Goal: Communication & Community: Answer question/provide support

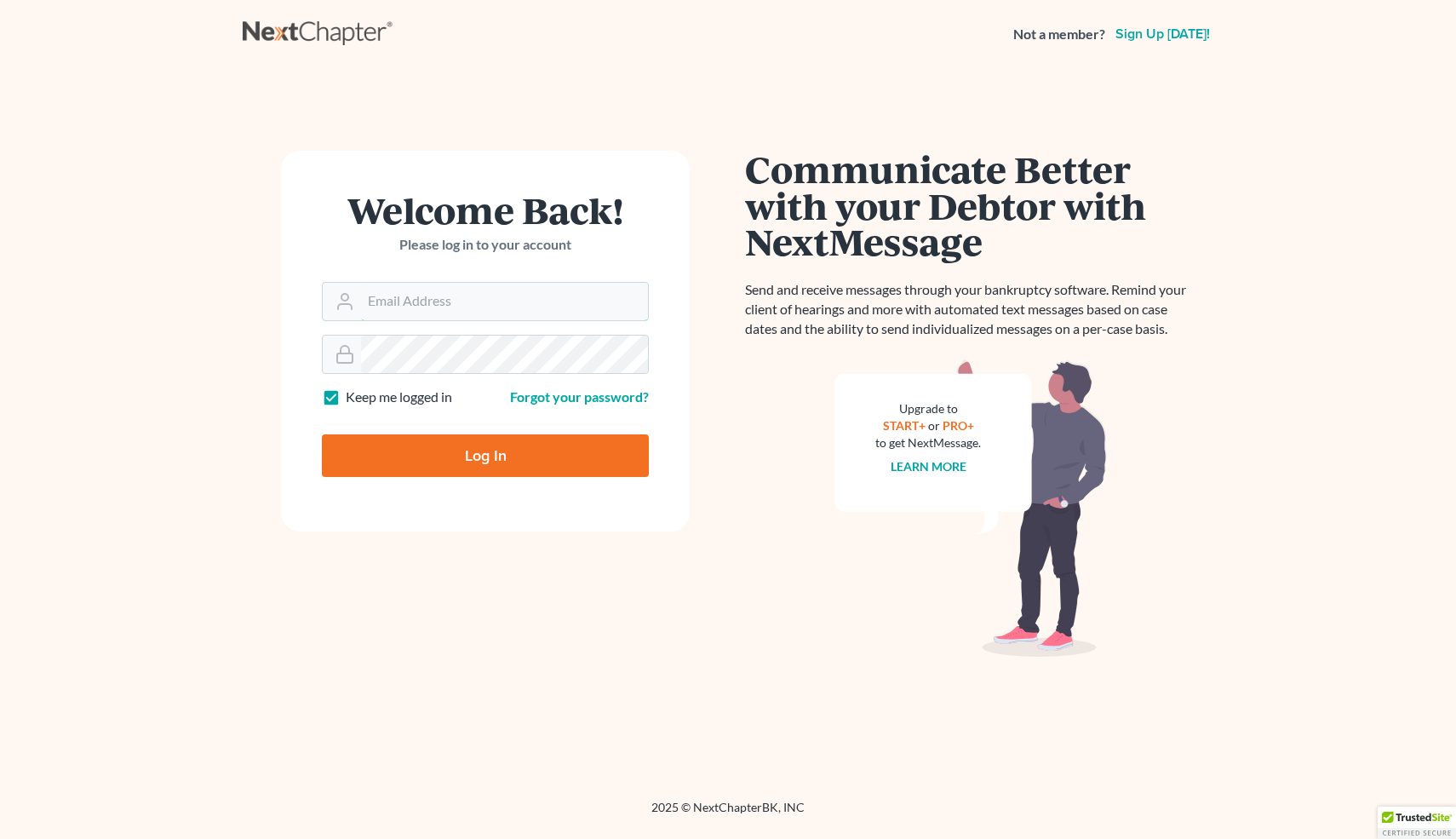
type input "[EMAIL_ADDRESS][DOMAIN_NAME]"
click at [461, 453] on input "Log In" at bounding box center [485, 456] width 327 height 43
type input "Thinking..."
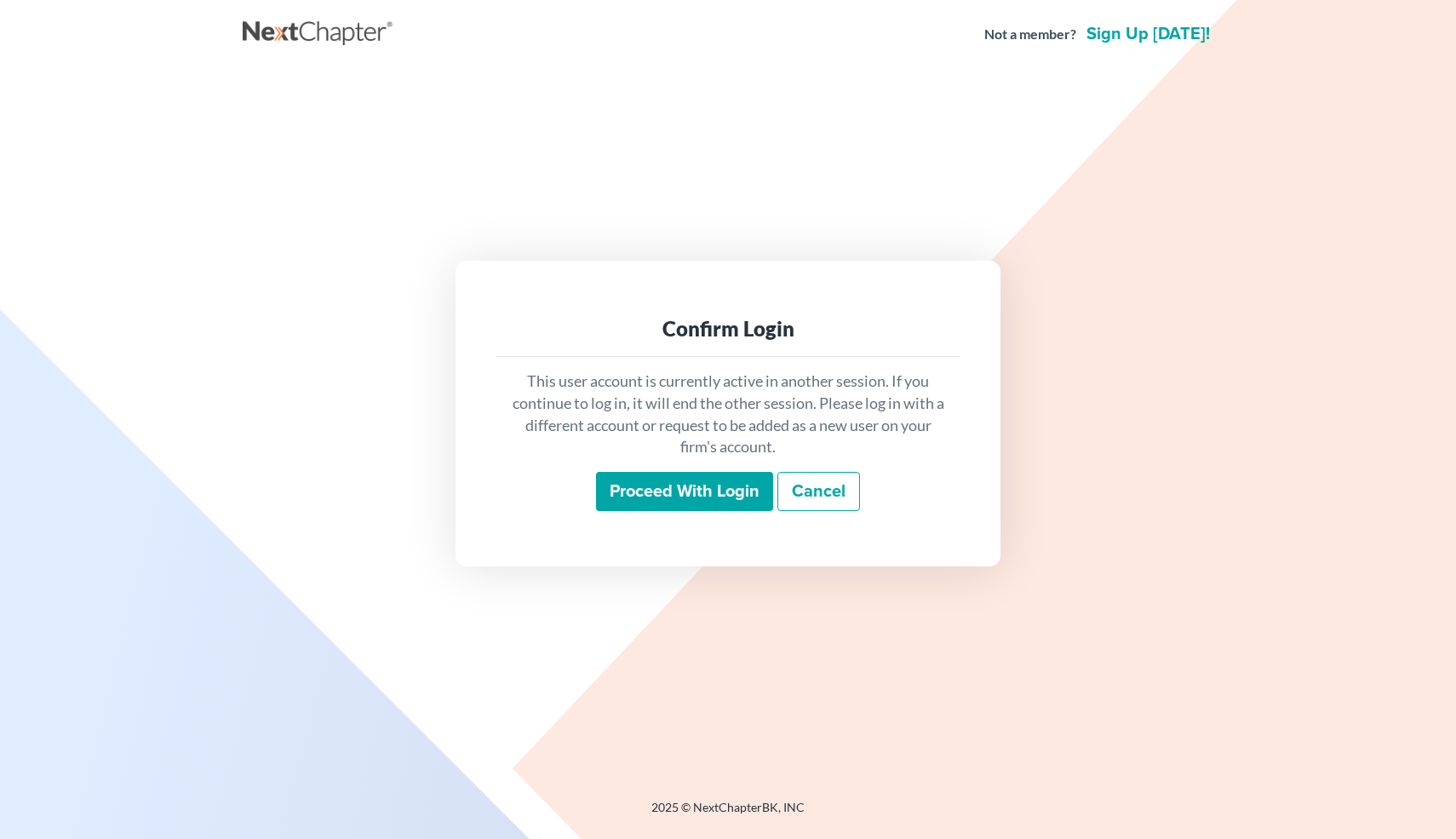
click at [621, 489] on input "Proceed with login" at bounding box center [685, 491] width 177 height 39
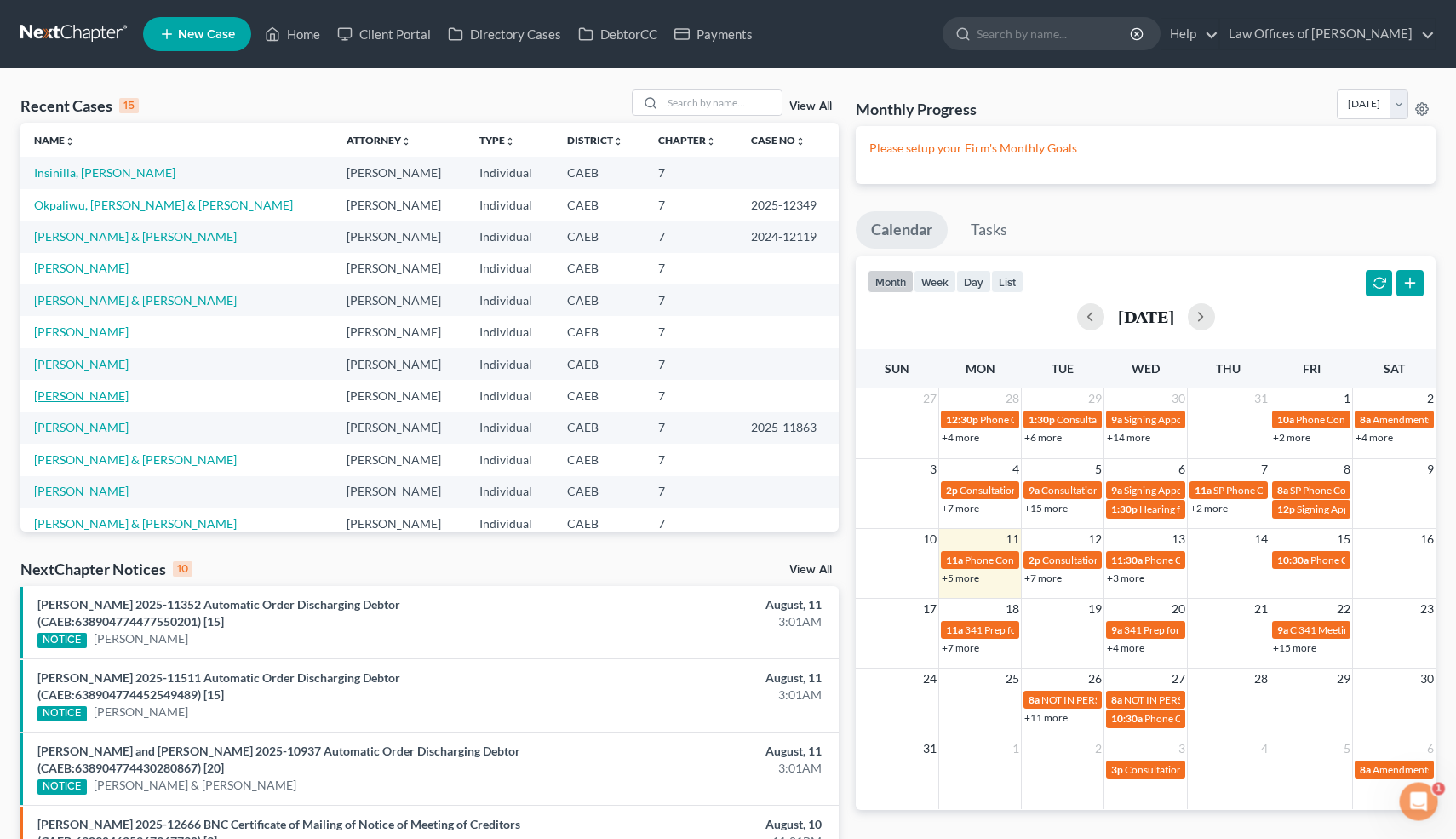
click at [87, 394] on link "[PERSON_NAME]" at bounding box center [81, 396] width 94 height 14
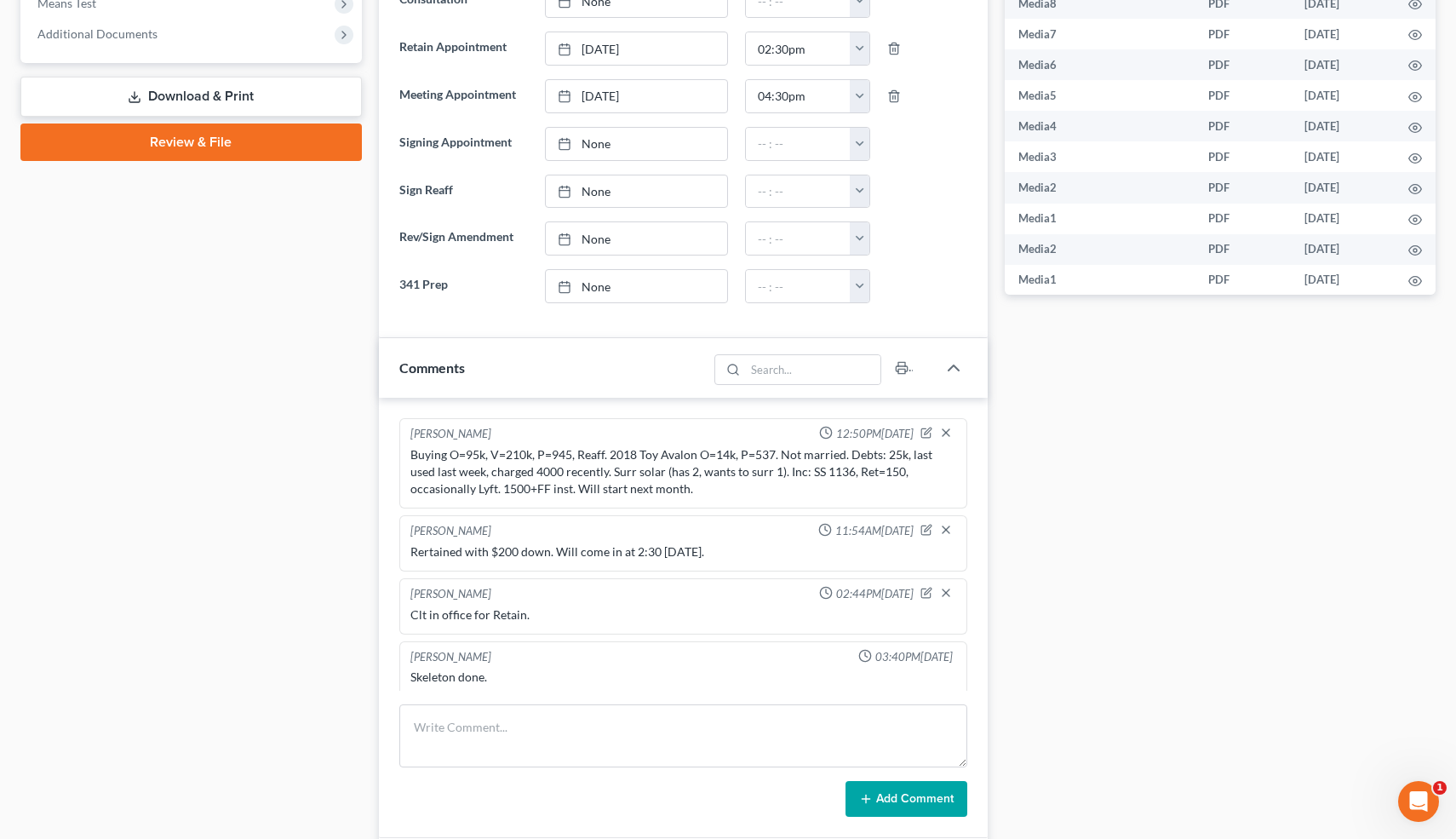
click at [981, 468] on div "[PERSON_NAME] 12:50PM[DATE] Buying O=95k, V=210k, P=945, Reaff. 2018 Toy Avalon…" at bounding box center [684, 618] width 610 height 440
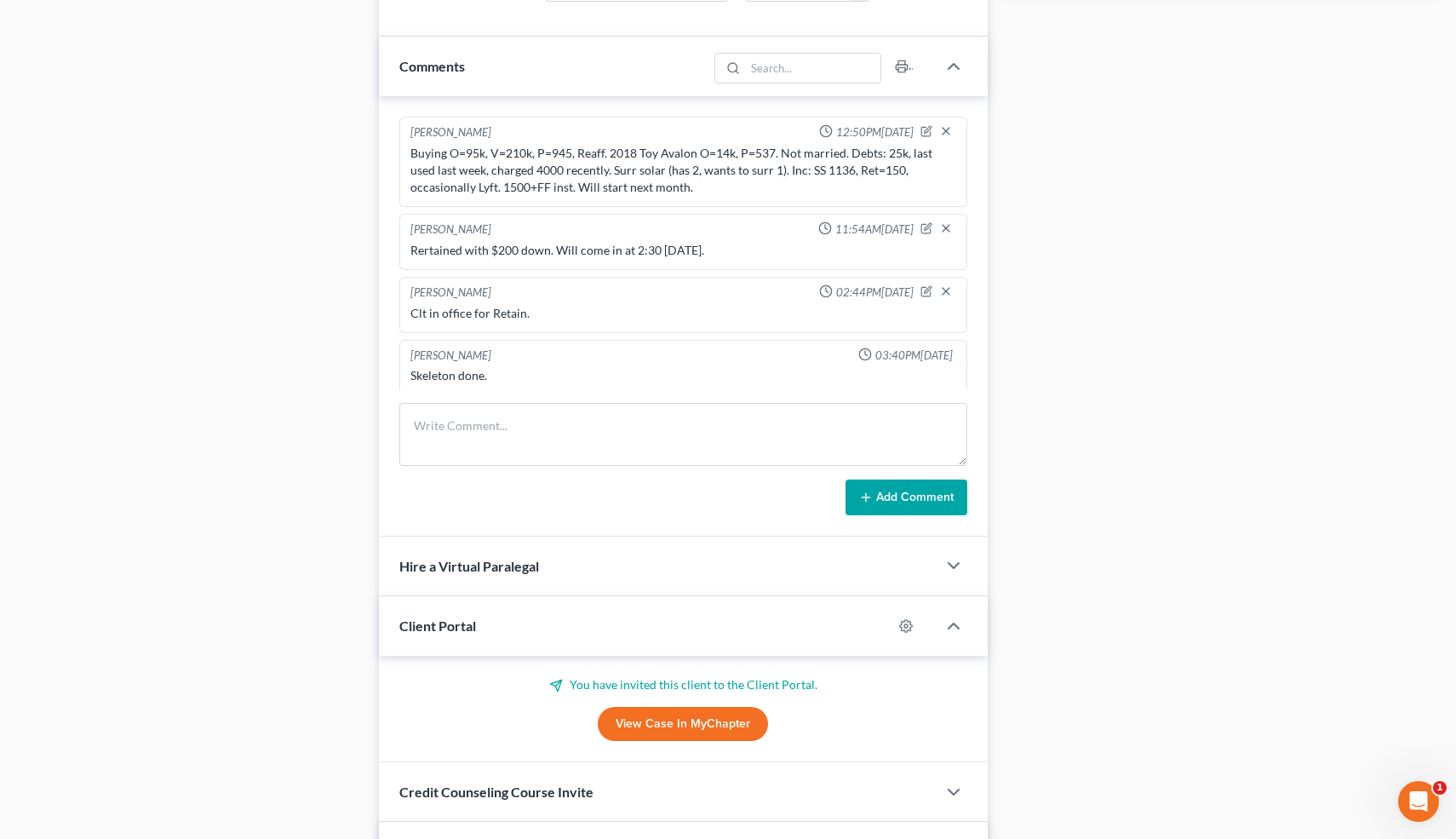
scroll to position [954, 0]
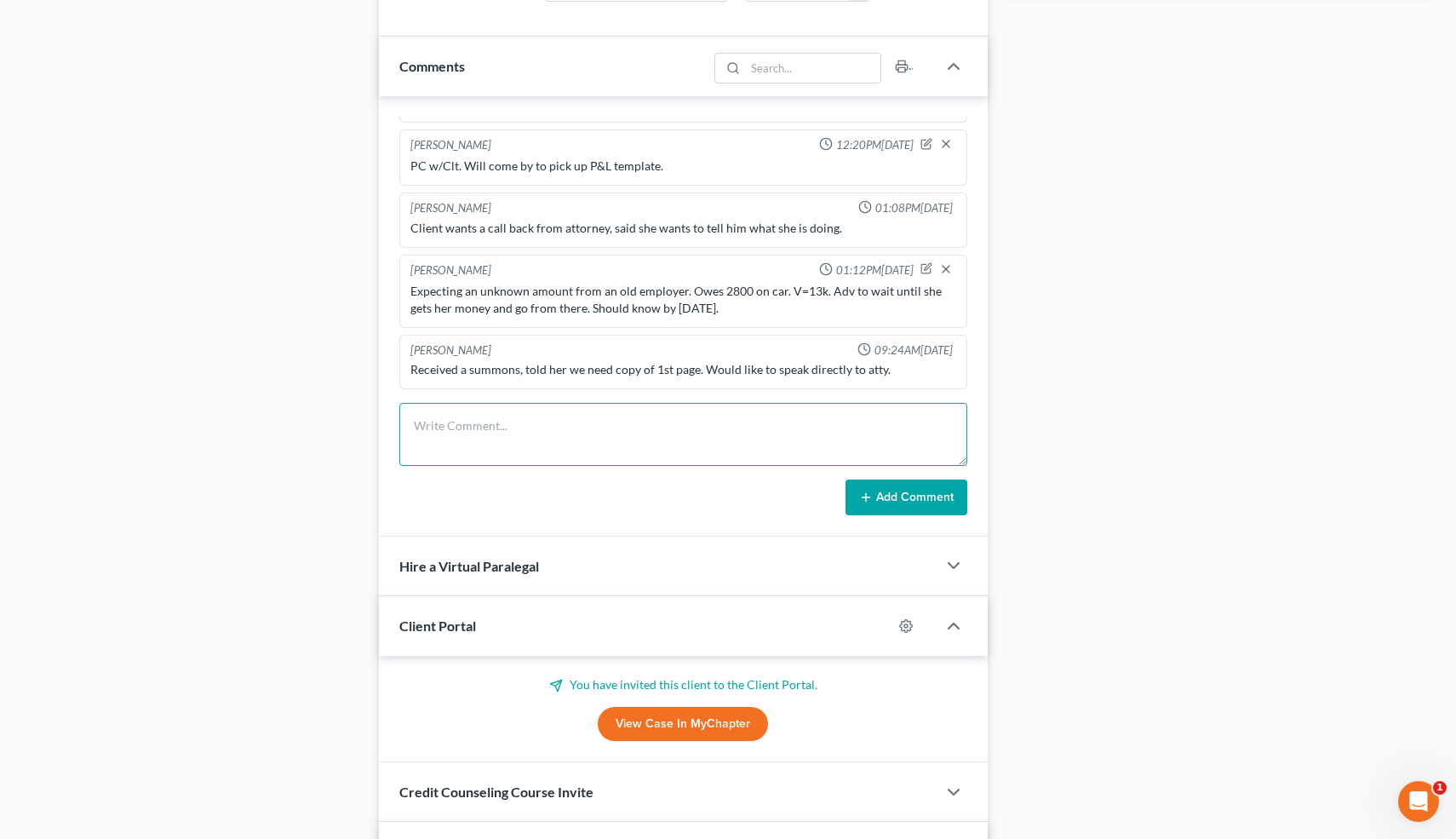
click at [447, 430] on textarea at bounding box center [683, 435] width 569 height 63
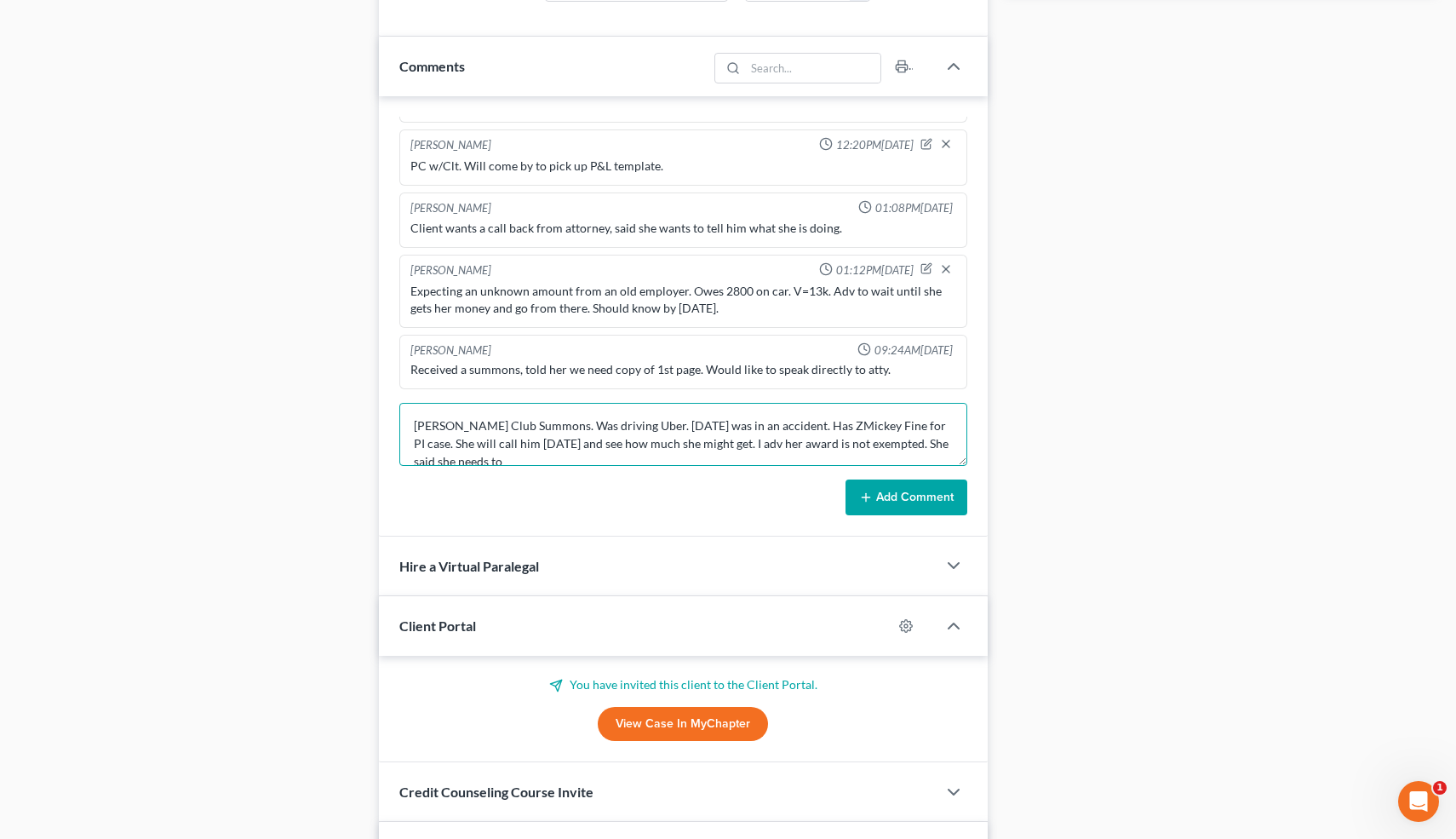
scroll to position [4, 0]
type textarea "[PERSON_NAME] Club Summons. Was driving Uber. [DATE] was in an accident. Has ZM…"
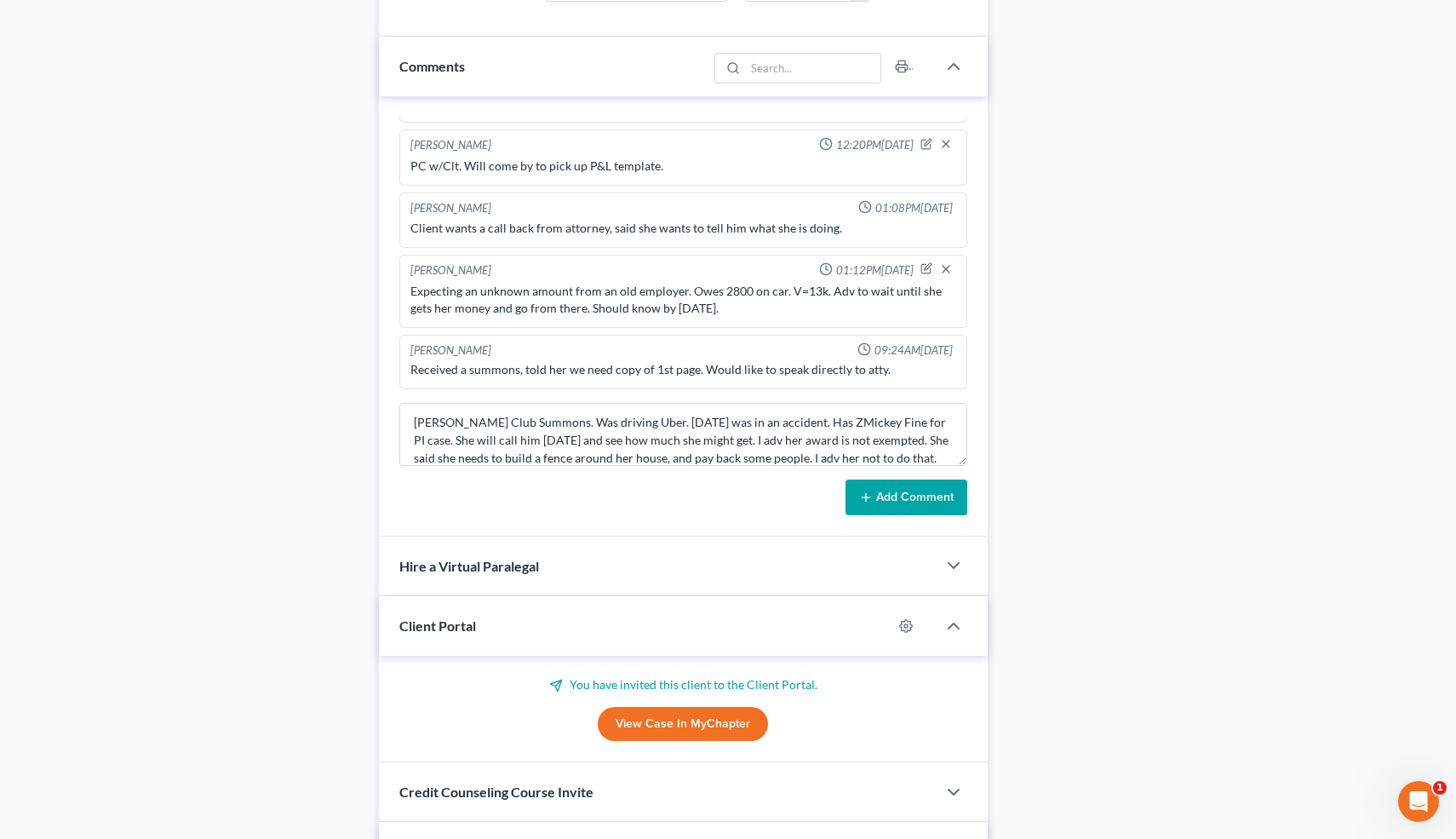
click at [886, 495] on button "Add Comment" at bounding box center [907, 498] width 122 height 36
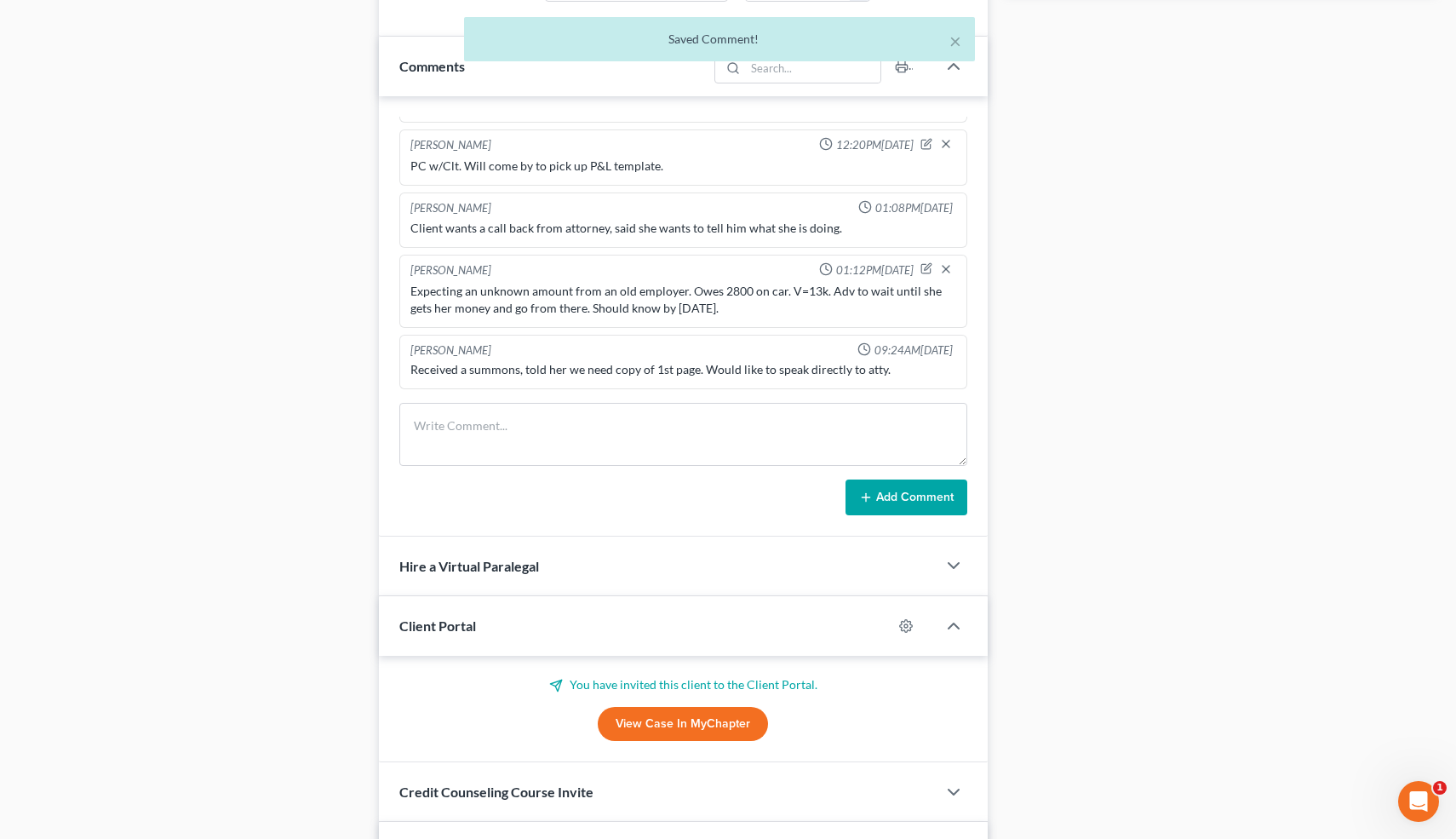
scroll to position [1052, 0]
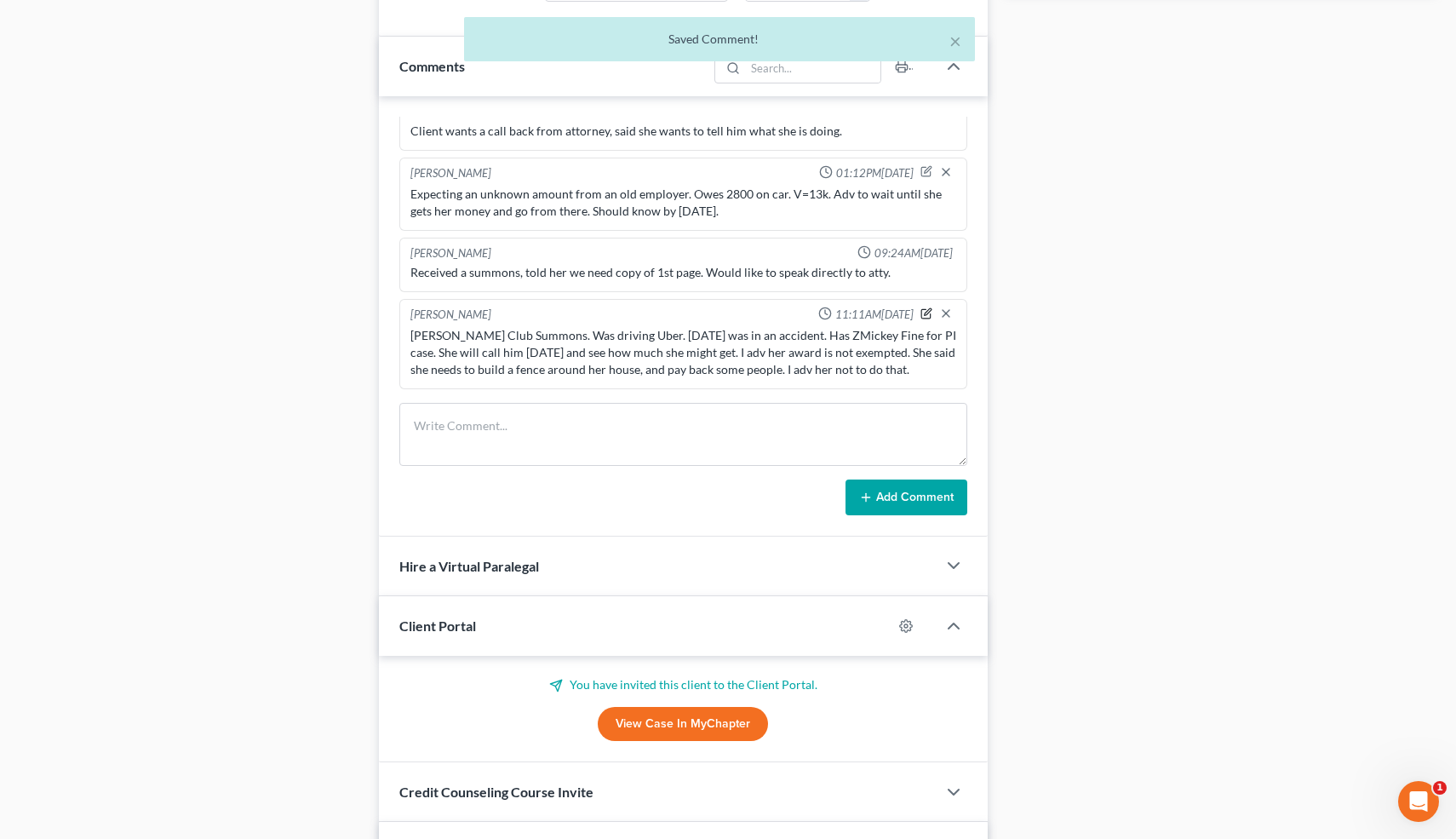
click at [925, 309] on icon "button" at bounding box center [927, 314] width 10 height 10
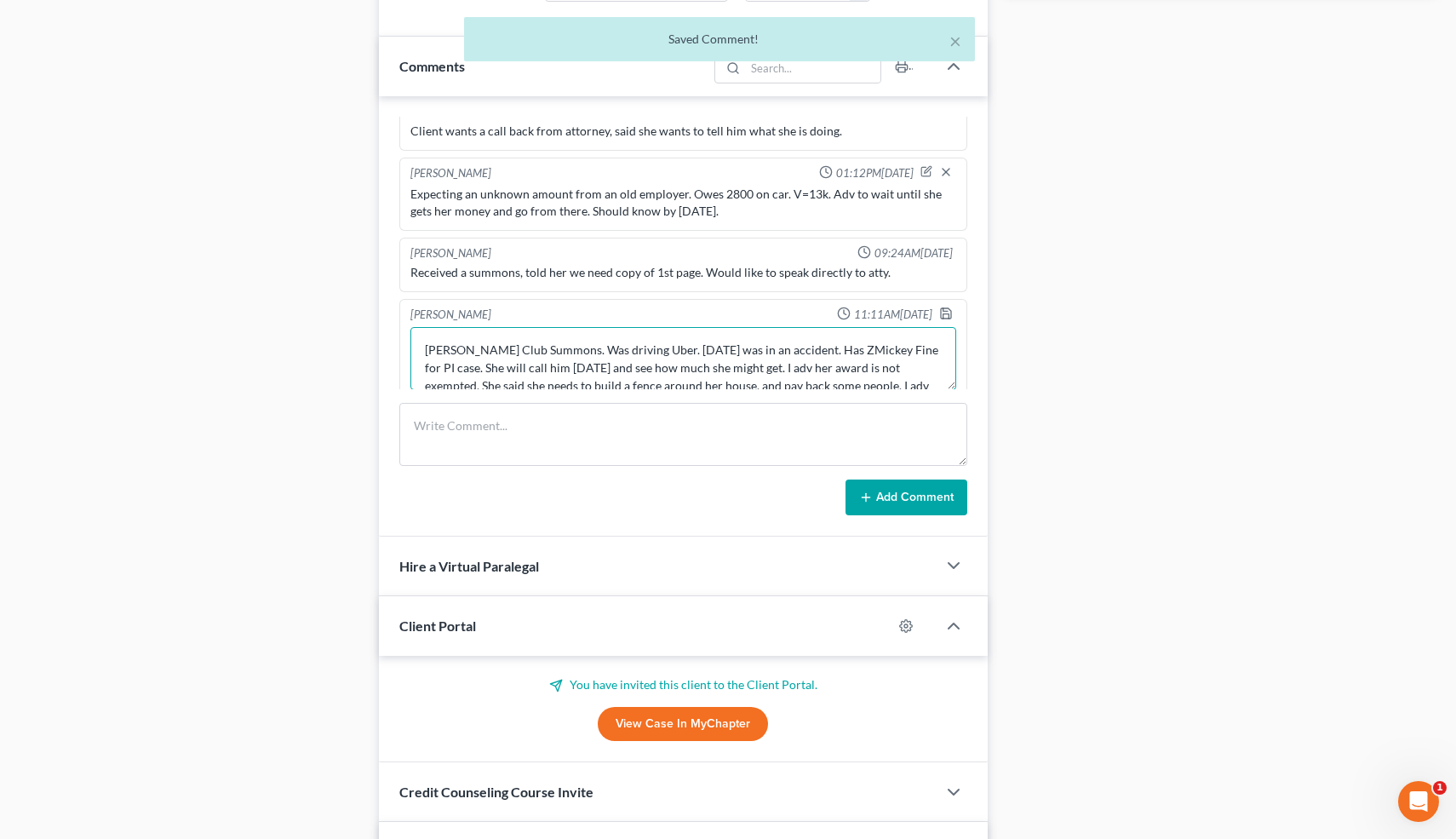
click at [806, 349] on textarea "[PERSON_NAME] Club Summons. Was driving Uber. [DATE] was in an accident. Has ZM…" at bounding box center [684, 358] width 547 height 63
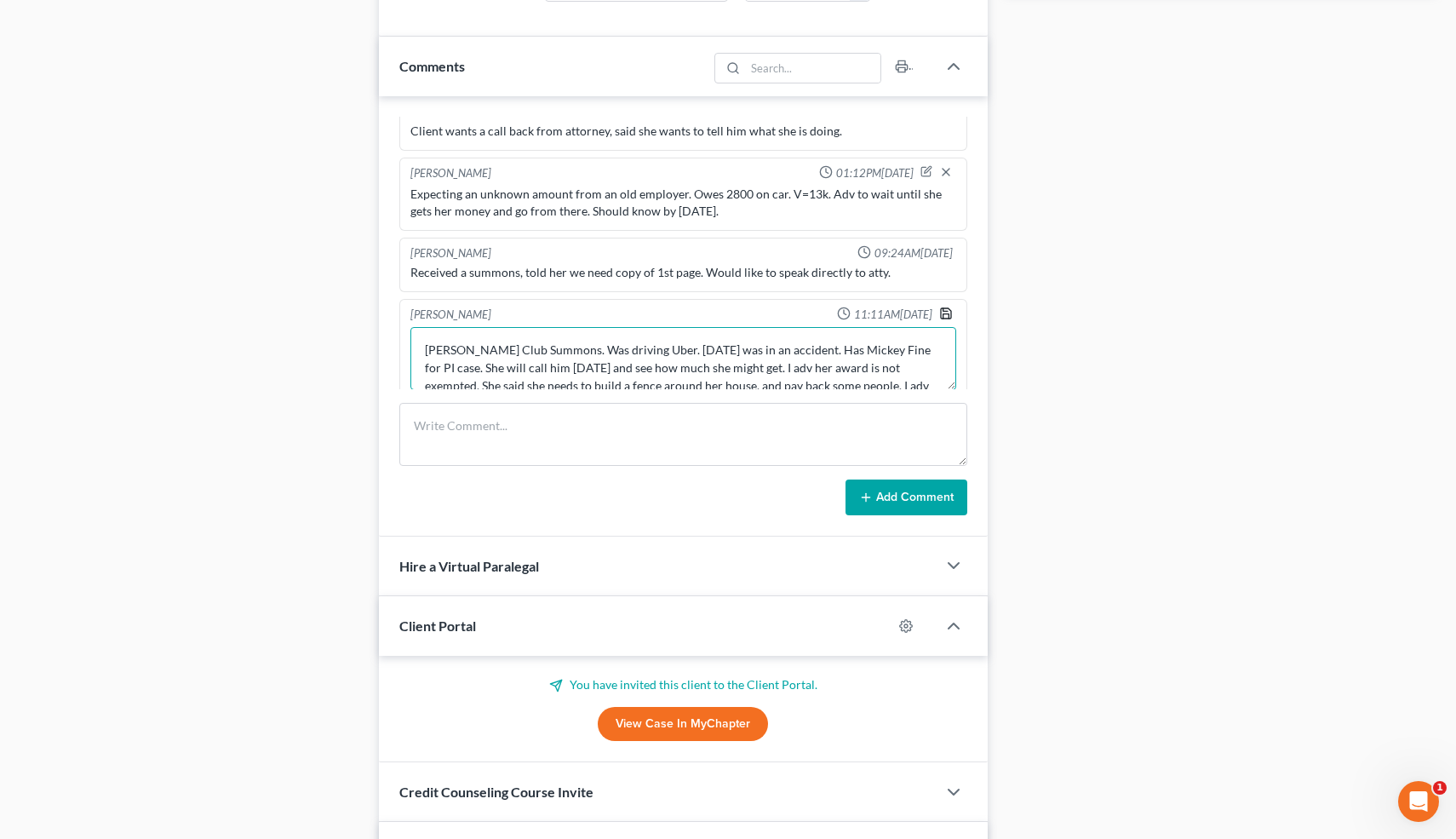
type textarea "[PERSON_NAME] Club Summons. Was driving Uber. [DATE] was in an accident. Has Mi…"
click at [948, 316] on icon "button" at bounding box center [946, 314] width 13 height 13
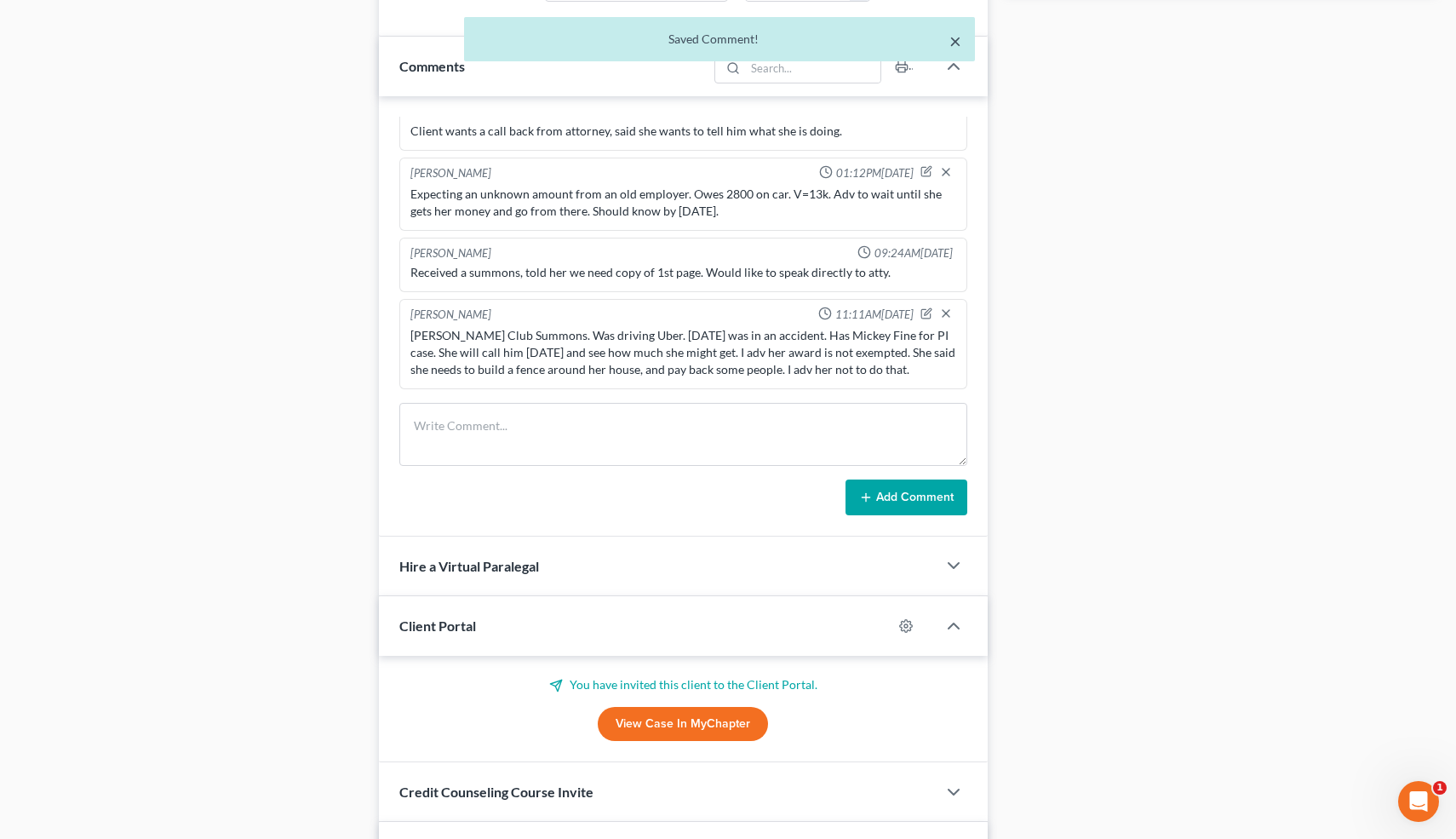
click at [951, 40] on button "×" at bounding box center [956, 40] width 12 height 20
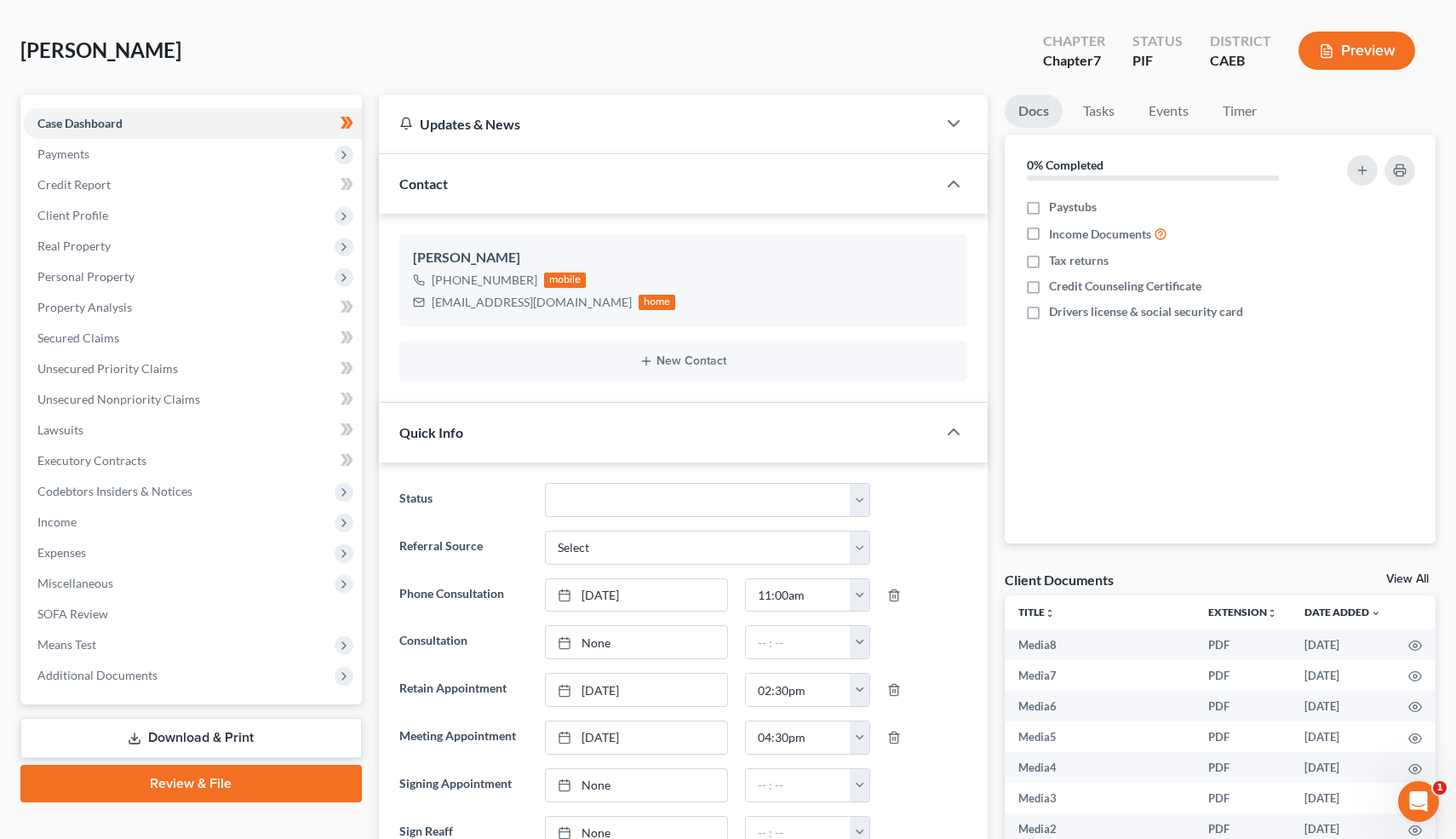
scroll to position [0, 0]
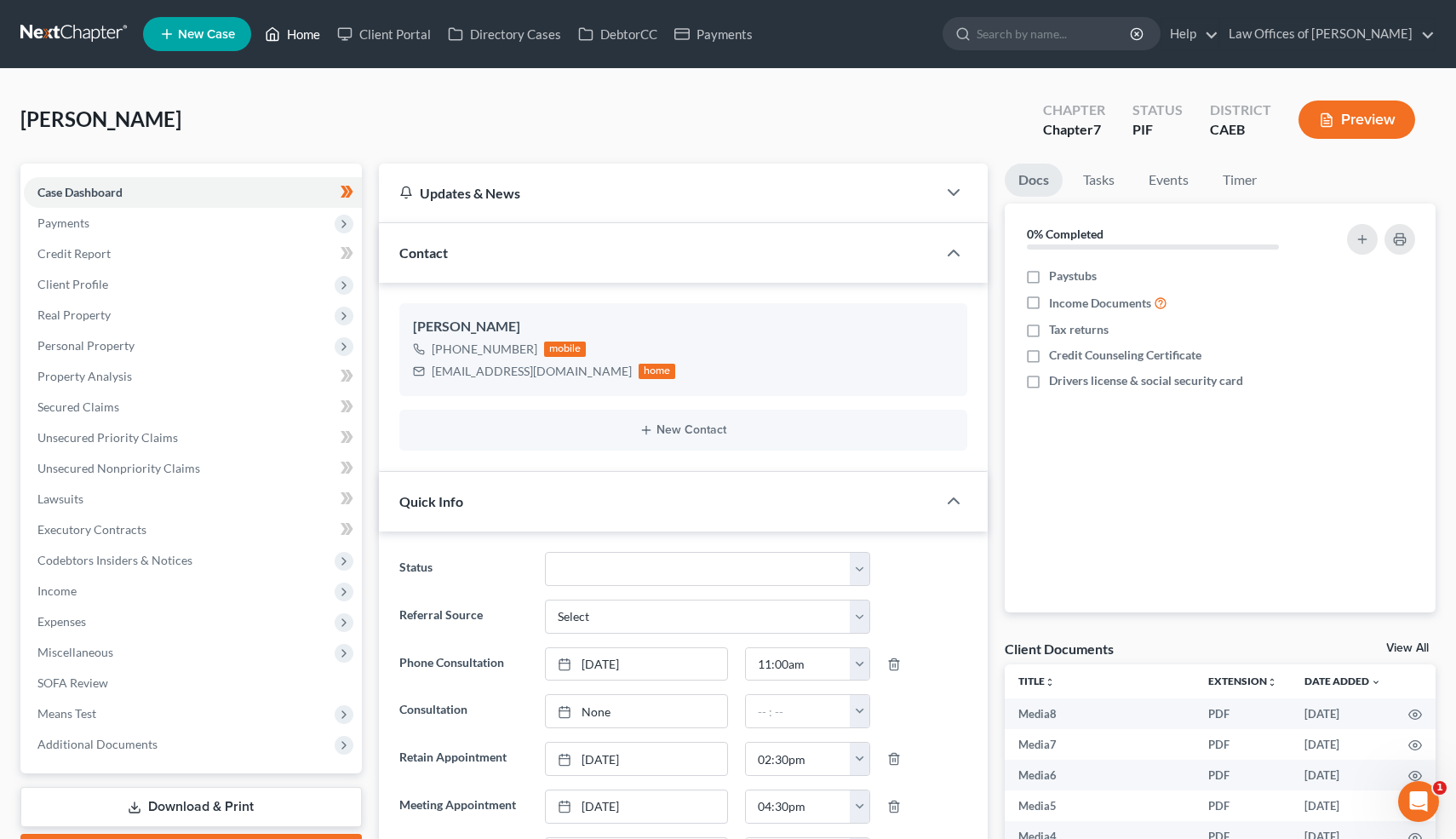
click at [300, 37] on link "Home" at bounding box center [293, 34] width 72 height 31
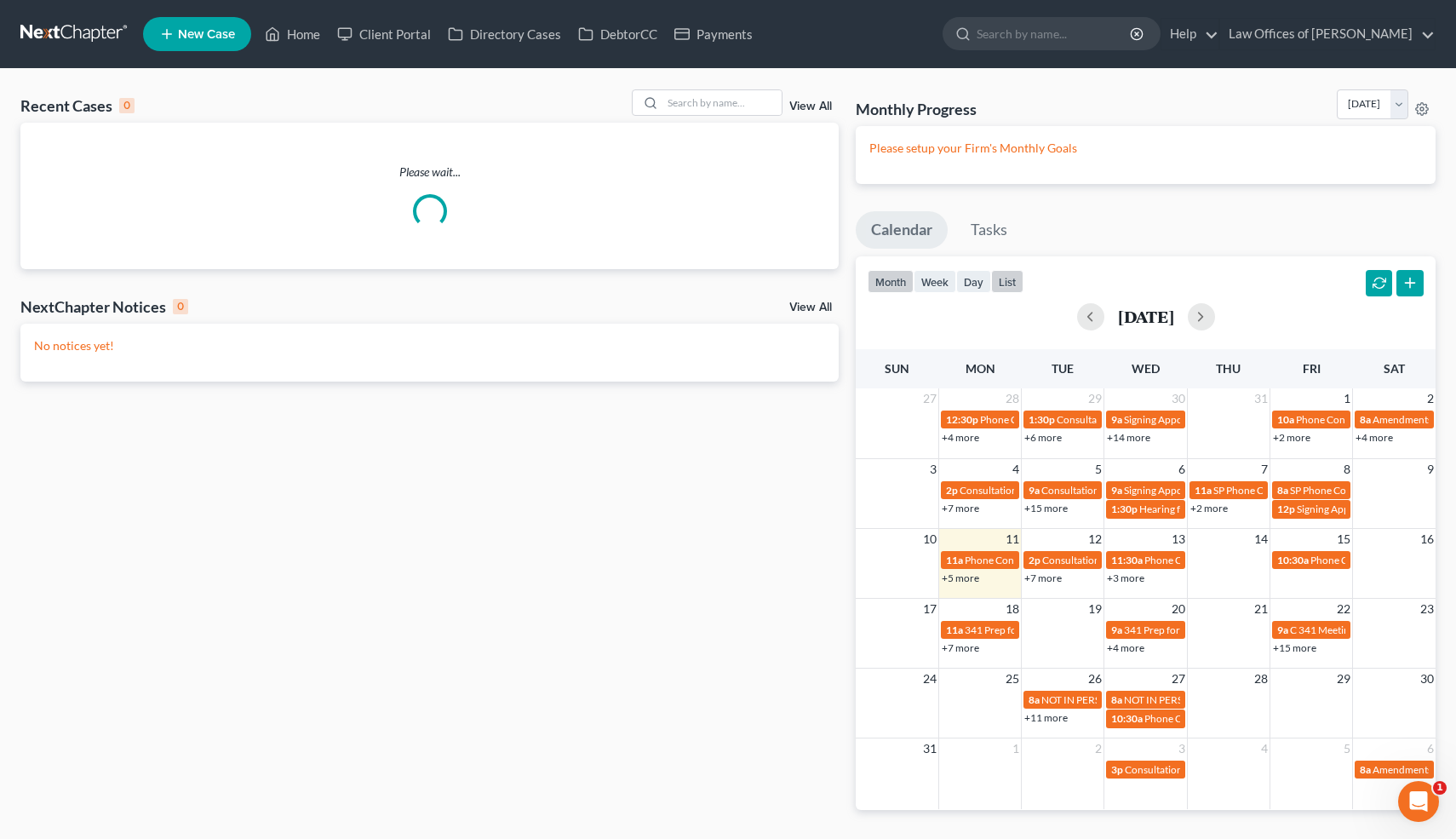
click at [1010, 276] on button "list" at bounding box center [1007, 281] width 32 height 23
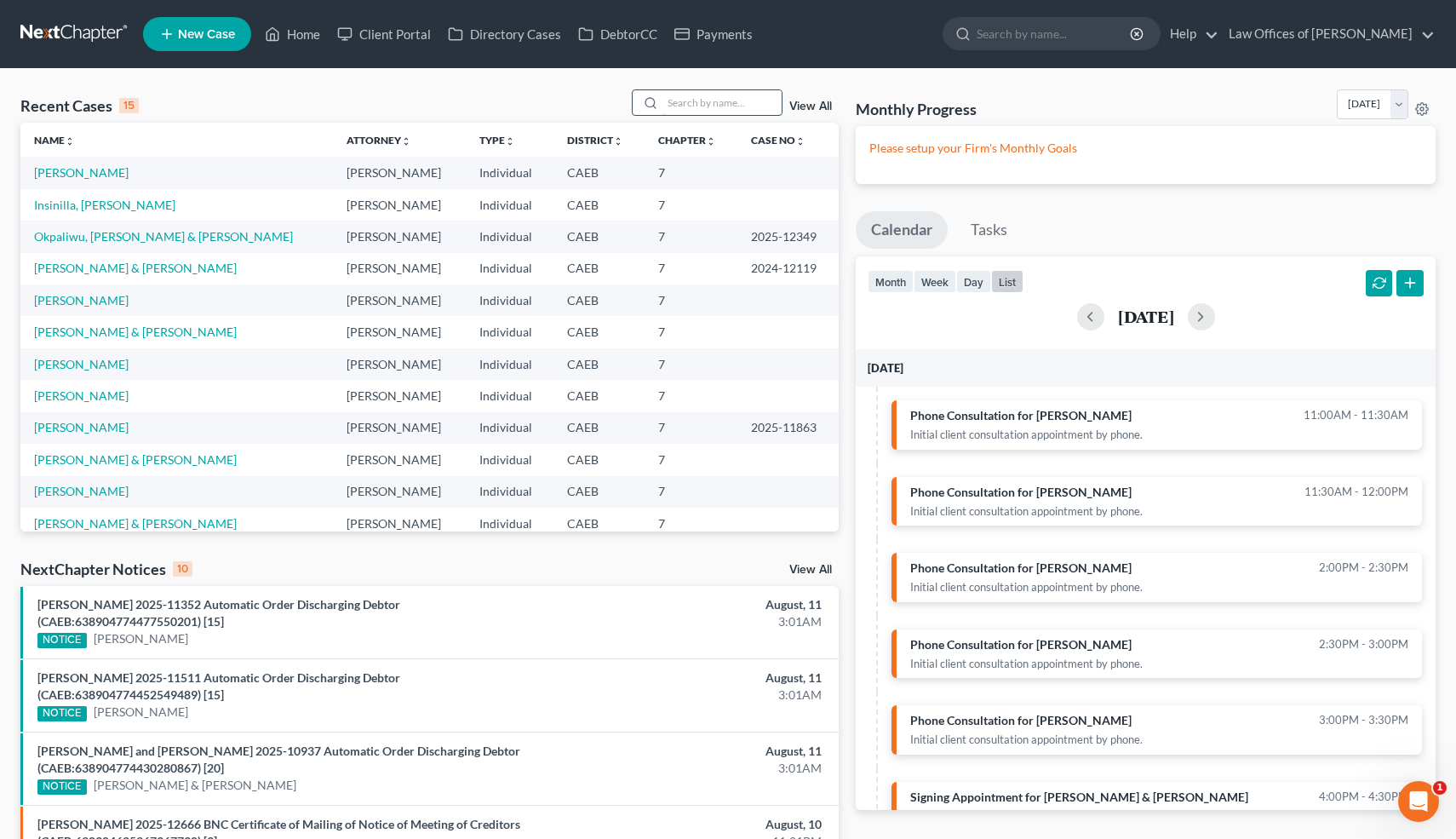
click at [725, 104] on input "search" at bounding box center [721, 103] width 119 height 25
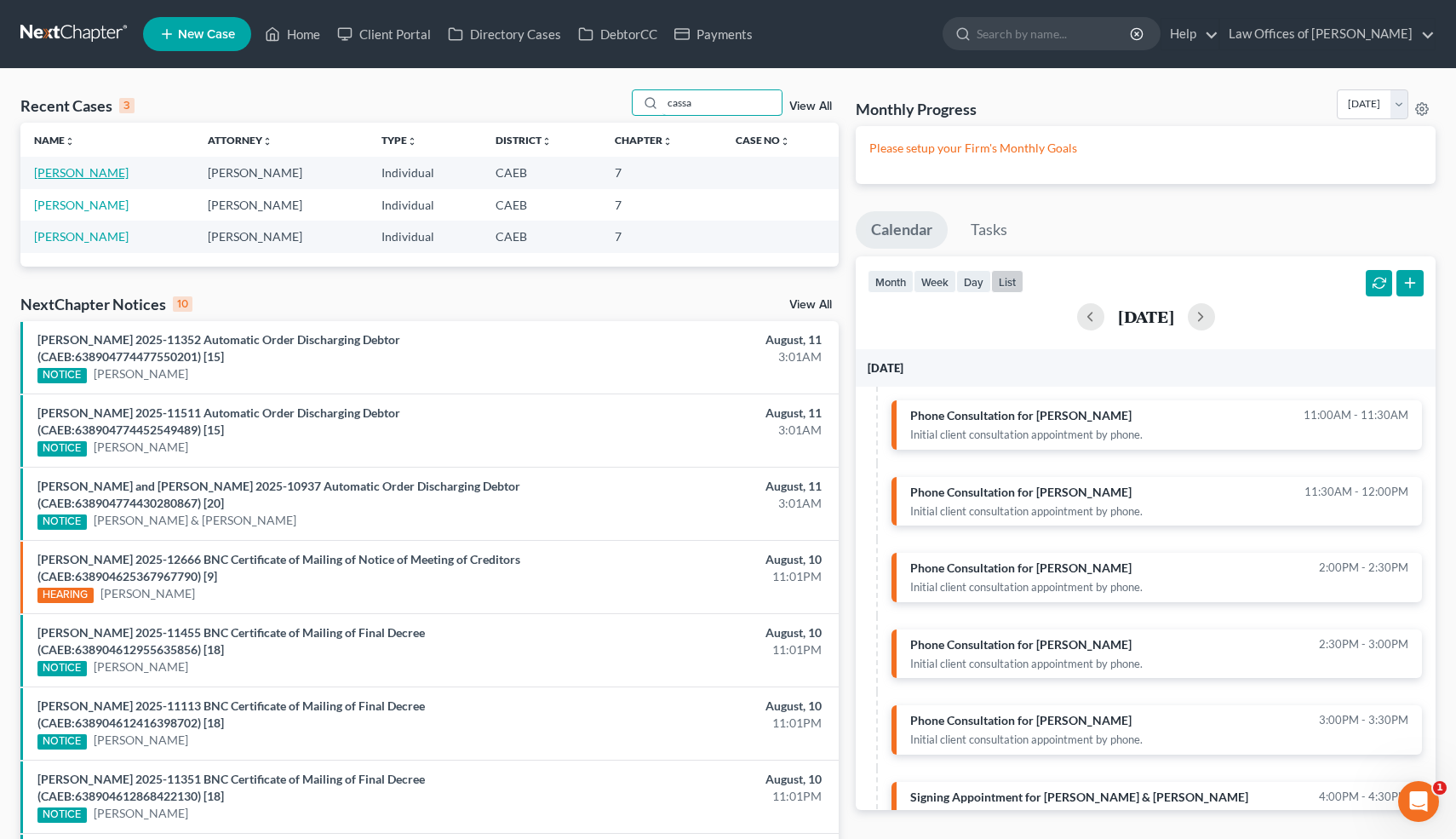
type input "cassa"
click at [129, 172] on link "[PERSON_NAME]" at bounding box center [81, 172] width 94 height 14
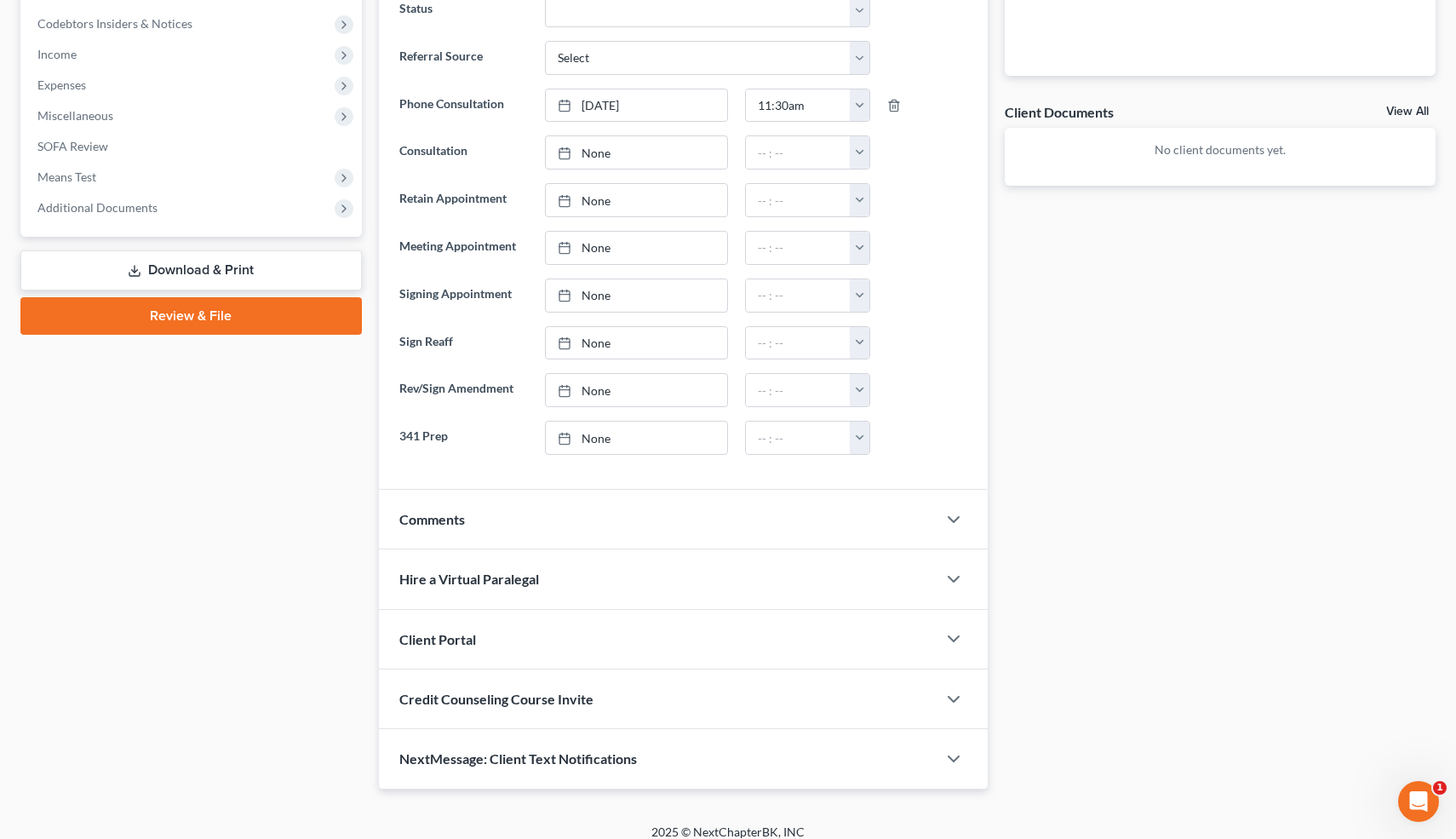
scroll to position [538, 0]
click at [956, 518] on polyline "button" at bounding box center [954, 519] width 10 height 5
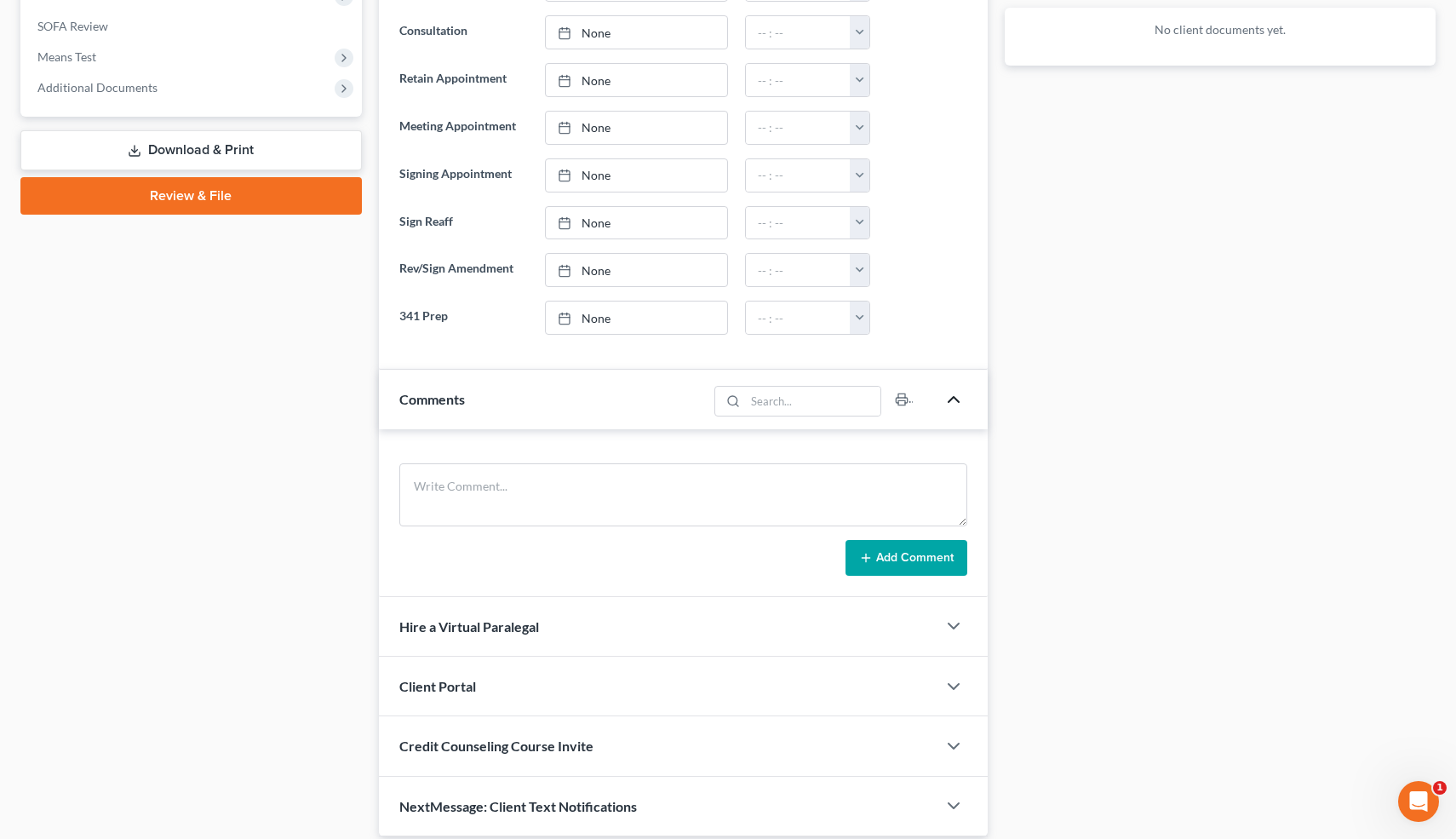
scroll to position [718, 0]
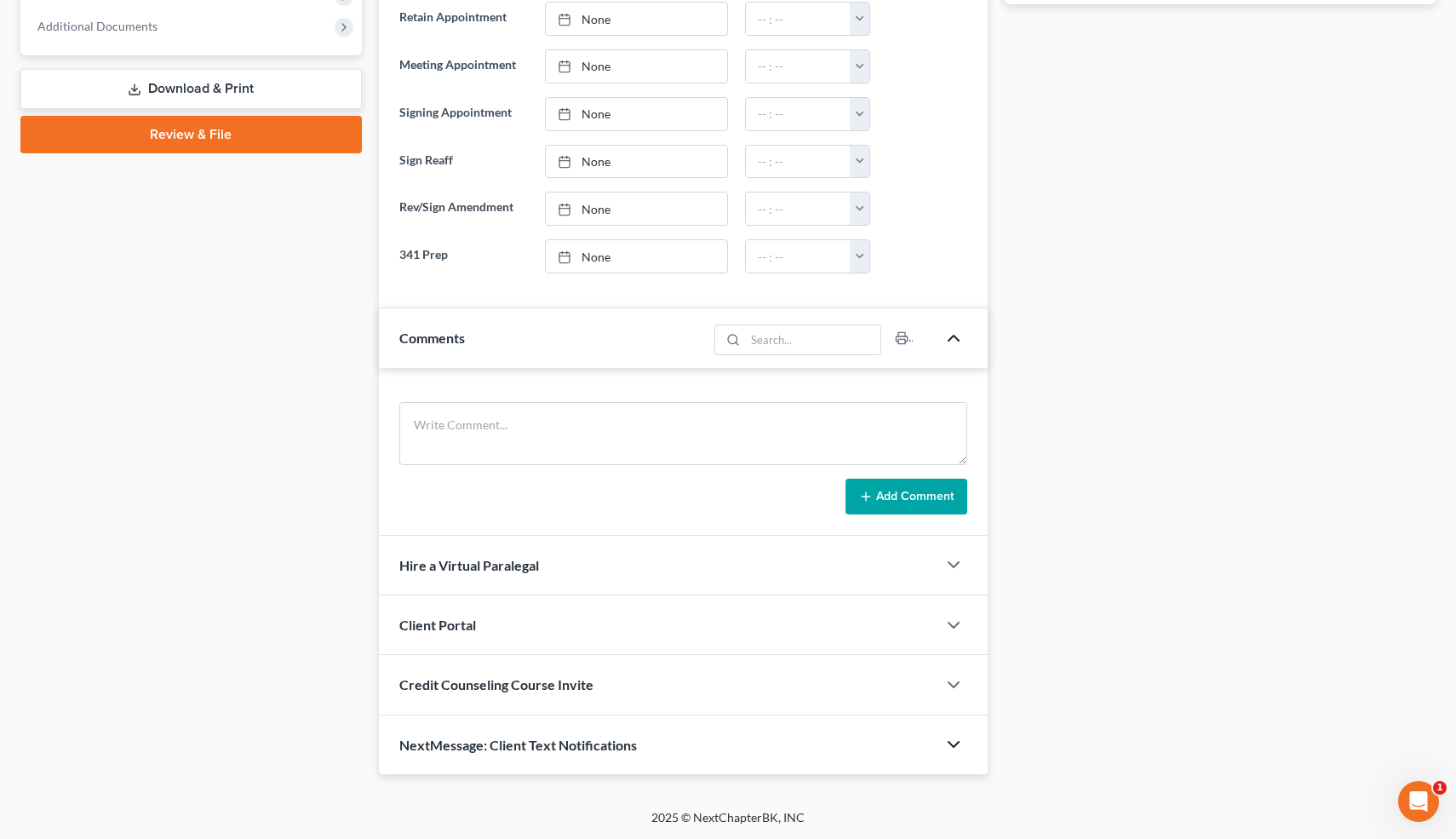
click at [948, 744] on icon "button" at bounding box center [953, 744] width 20 height 20
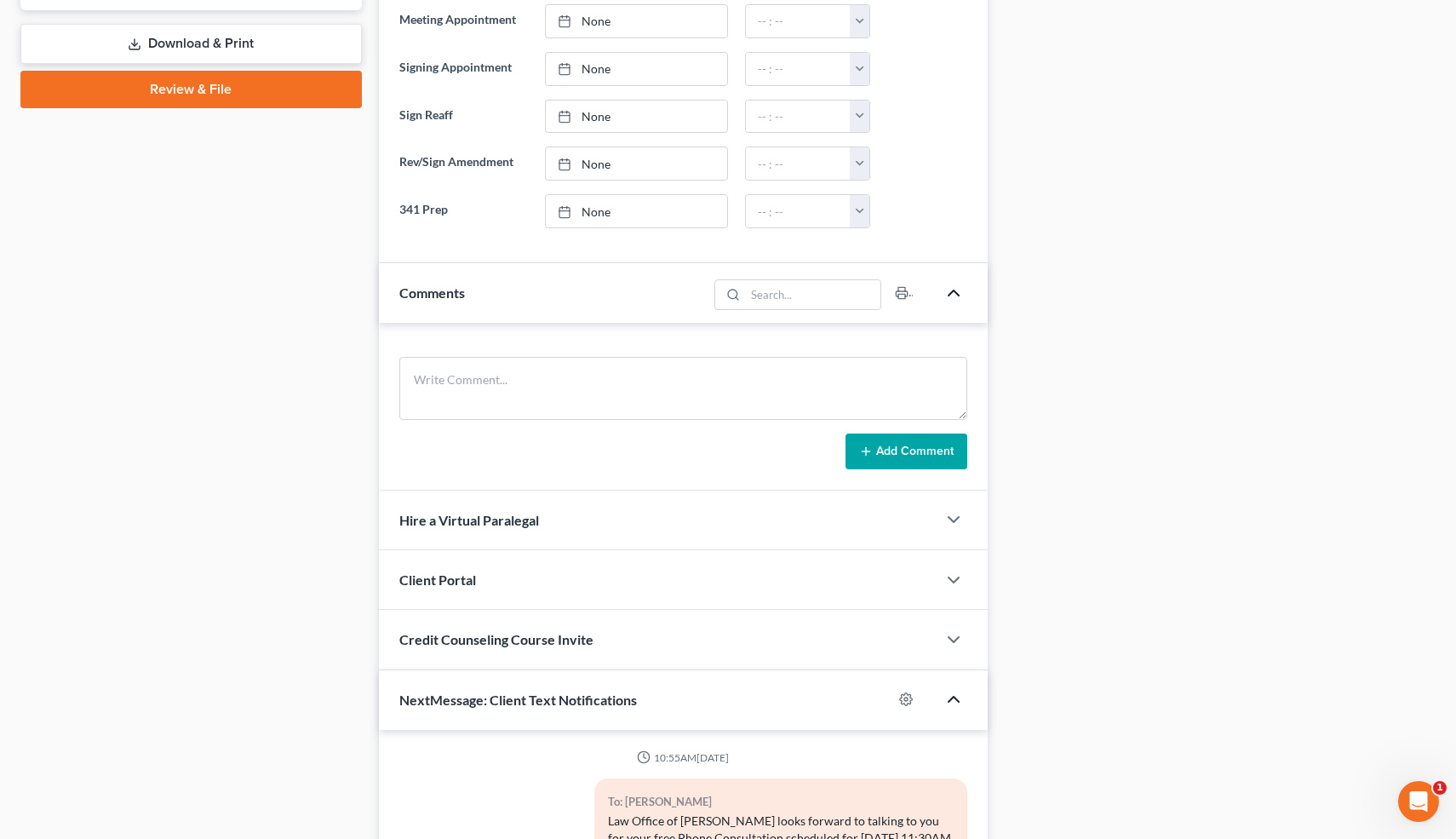
scroll to position [765, 0]
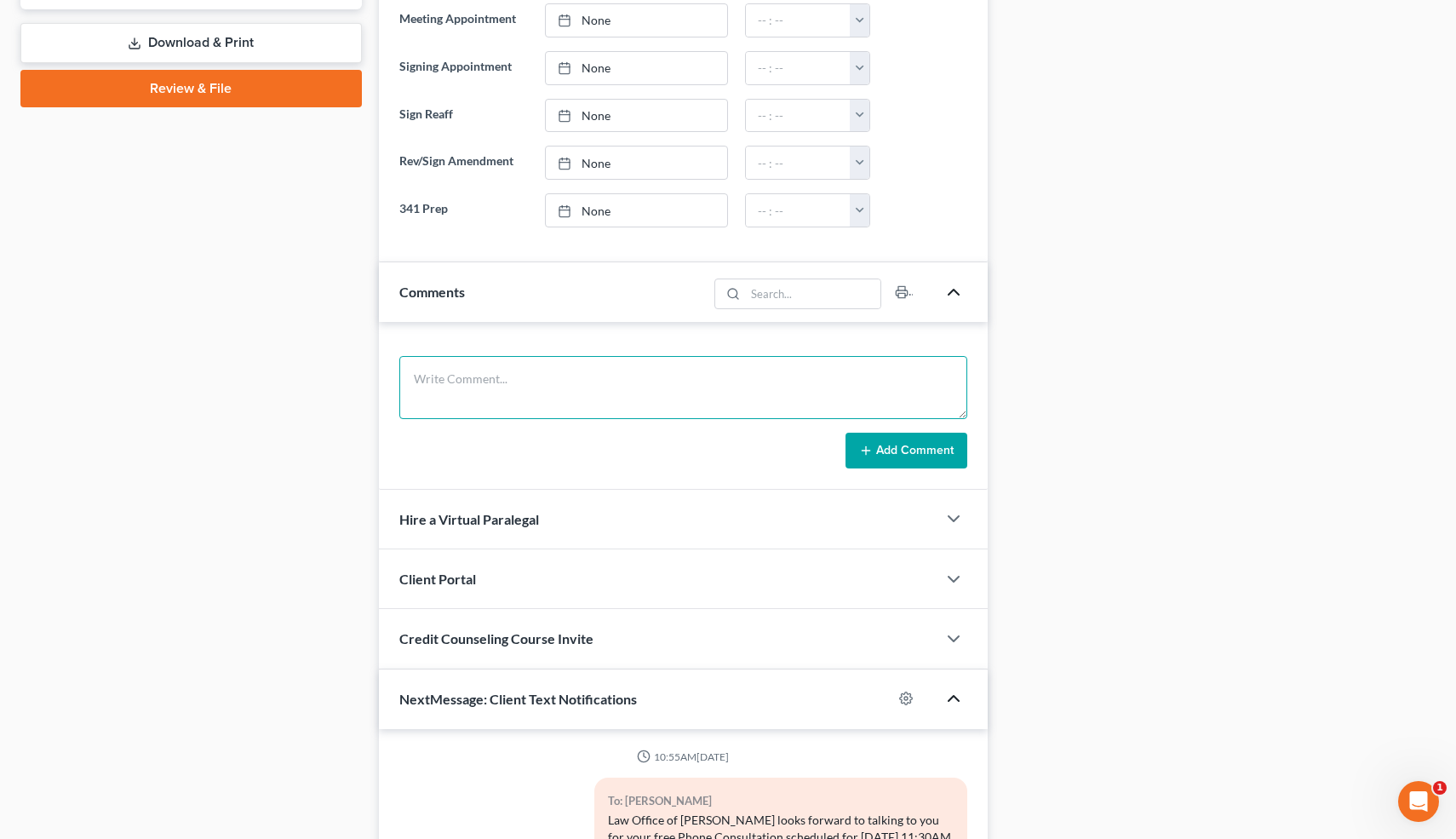
click at [481, 383] on textarea at bounding box center [683, 388] width 569 height 63
click at [896, 377] on textarea "Got served [DATE]. Never filed before. Capital One. Not married. Rent=1600. 202…" at bounding box center [683, 388] width 569 height 63
click at [429, 396] on textarea "Got served [DATE]. Never filed before. Capital One. Not married. Rent=1600. 202…" at bounding box center [683, 388] width 569 height 63
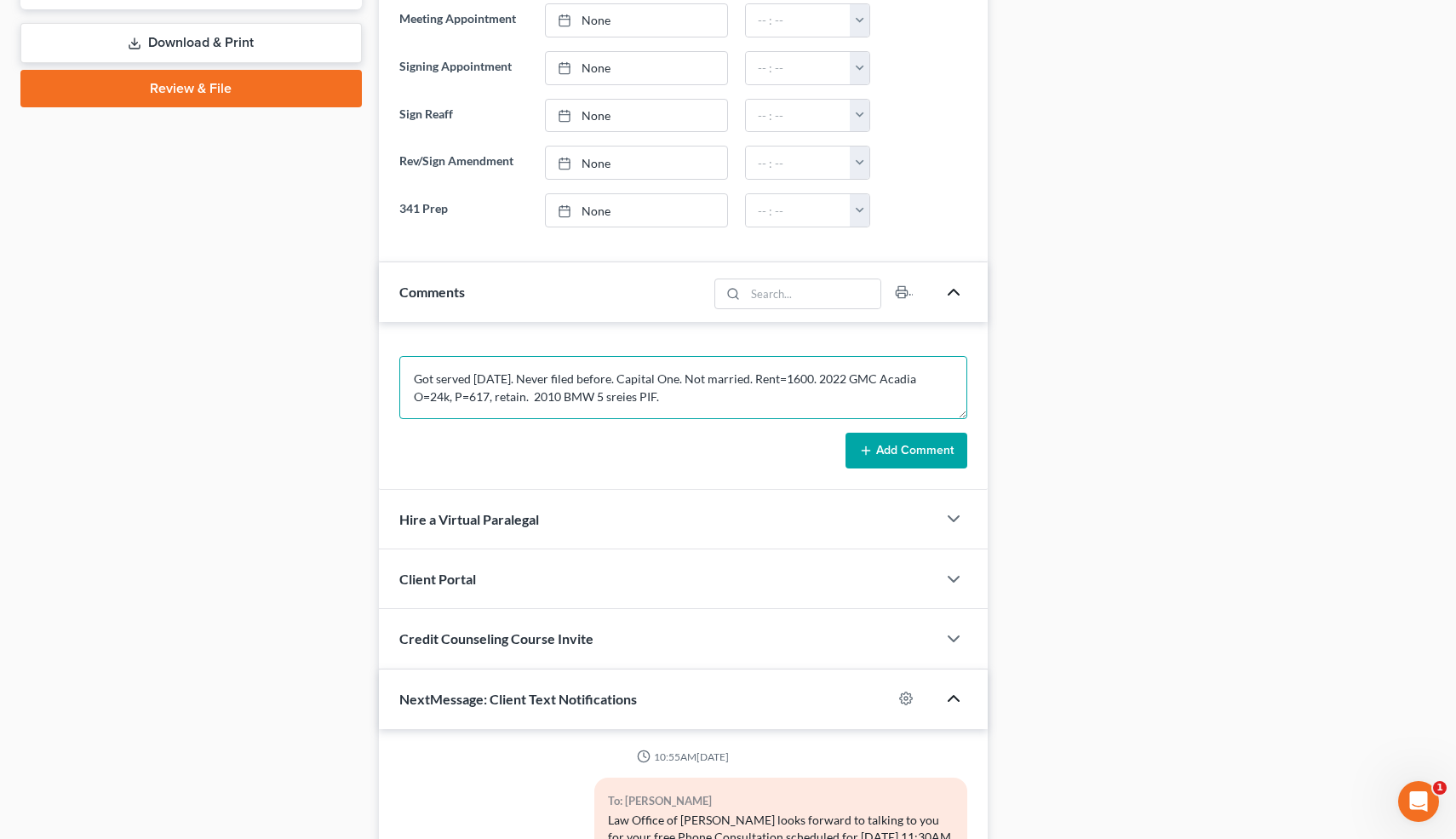
click at [615, 398] on textarea "Got served [DATE]. Never filed before. Capital One. Not married. Rent=1600. 202…" at bounding box center [683, 388] width 569 height 63
click at [777, 399] on textarea "Got served [DATE]. Never filed before. Capital One. Not married. Rent=1600. 202…" at bounding box center [683, 388] width 569 height 63
click at [836, 395] on textarea "Got served [DATE]. Never filed before. Capital One. Not married. Rent=1600. 202…" at bounding box center [683, 388] width 569 height 63
type textarea "Got served [DATE]. Never filed before. Capital One. Not married. Rent=1600. 202…"
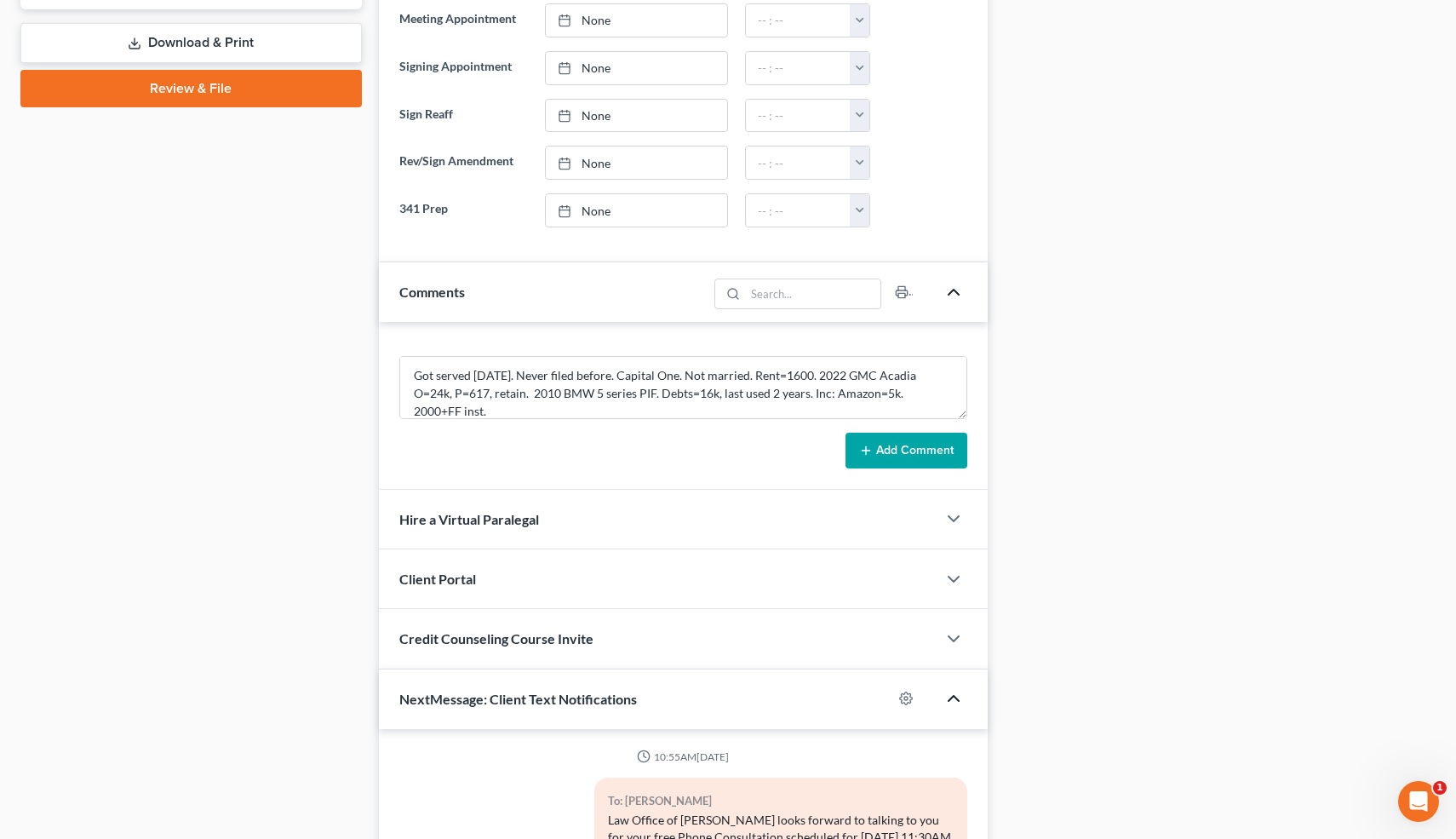
click at [917, 450] on button "Add Comment" at bounding box center [907, 451] width 122 height 36
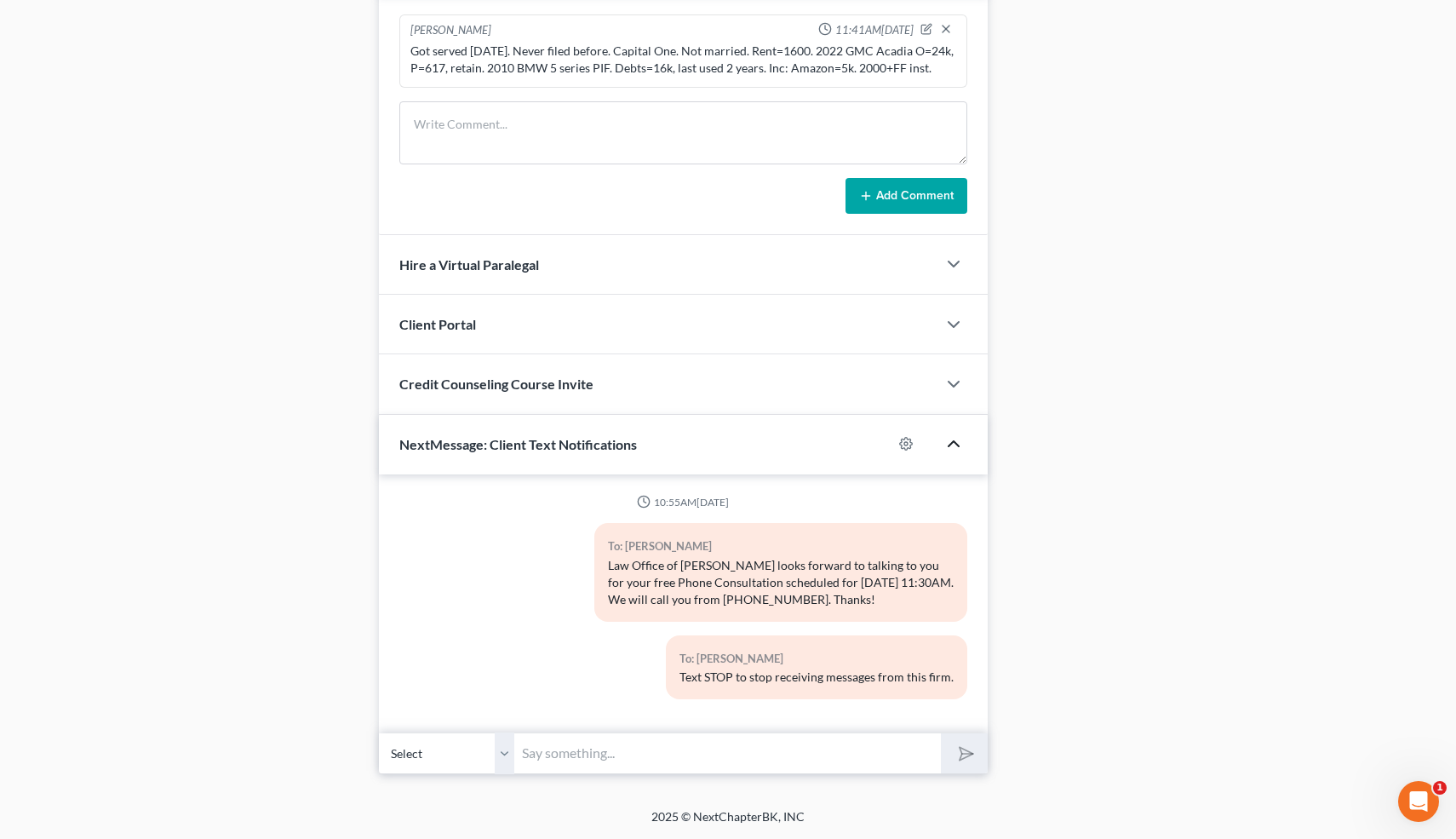
scroll to position [1109, 0]
click at [584, 749] on input "text" at bounding box center [729, 754] width 427 height 42
type input "Nice talking to you! Like I said, just reply here if you have any questions or …"
click at [961, 753] on polygon "submit" at bounding box center [962, 753] width 20 height 20
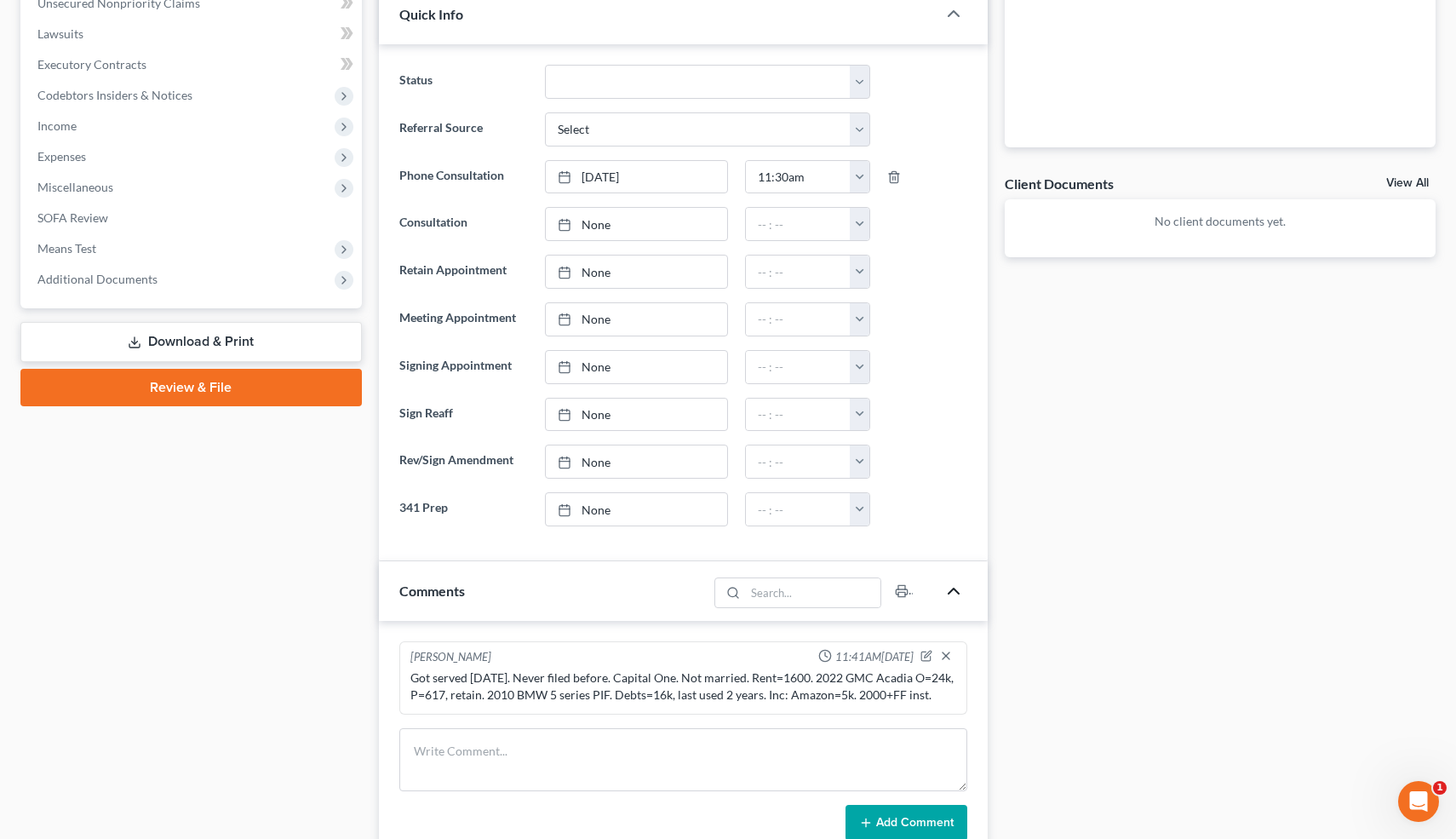
scroll to position [319, 0]
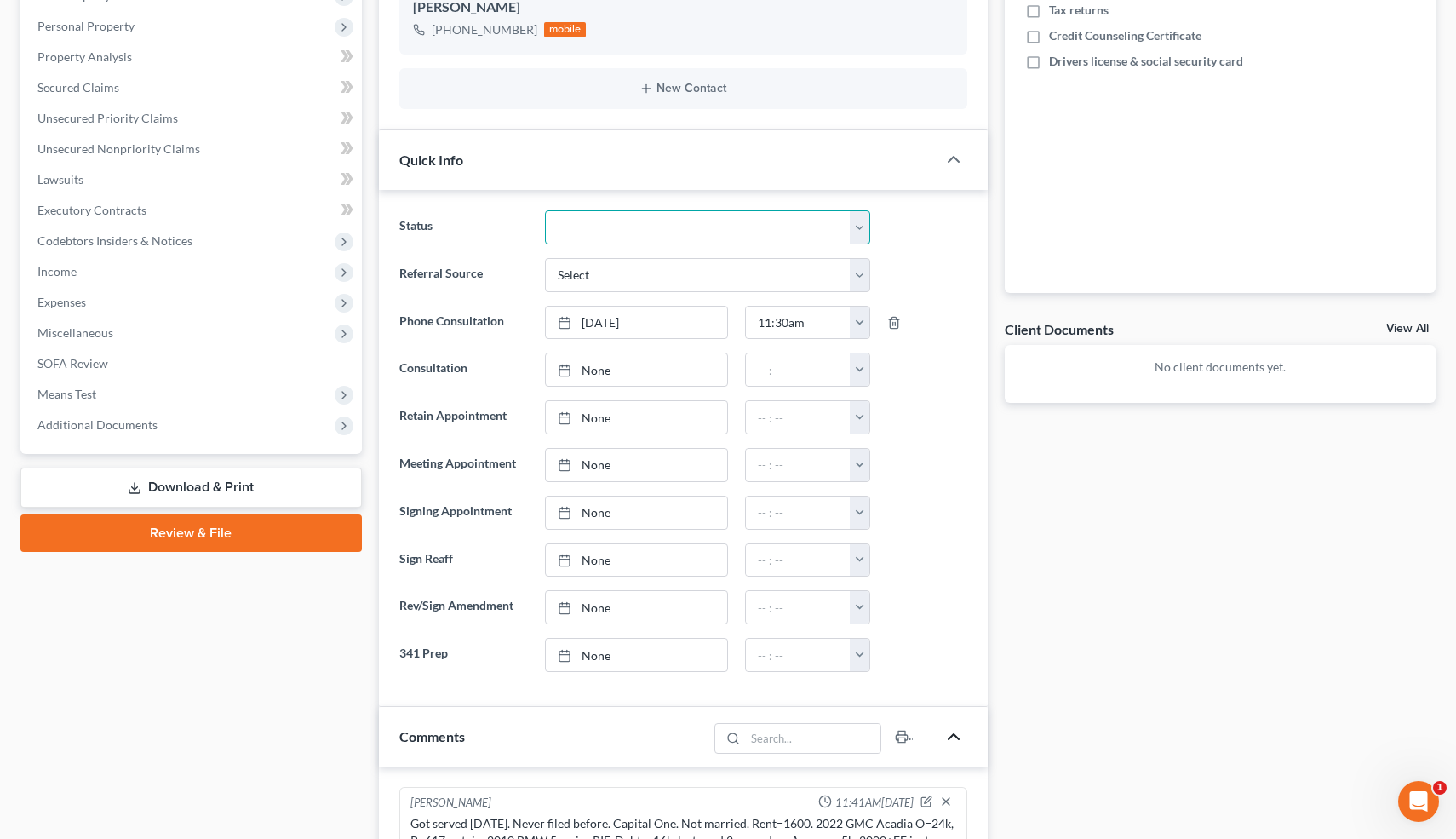
click at [577, 227] on select "Cancelled/Refund Closed Consultation Declined Discharged Filed Income Check In …" at bounding box center [707, 228] width 325 height 34
select select "10"
click at [373, 188] on div "Updates & News × Electronic Filing Available! Cases in the Eastern District of …" at bounding box center [684, 736] width 627 height 1785
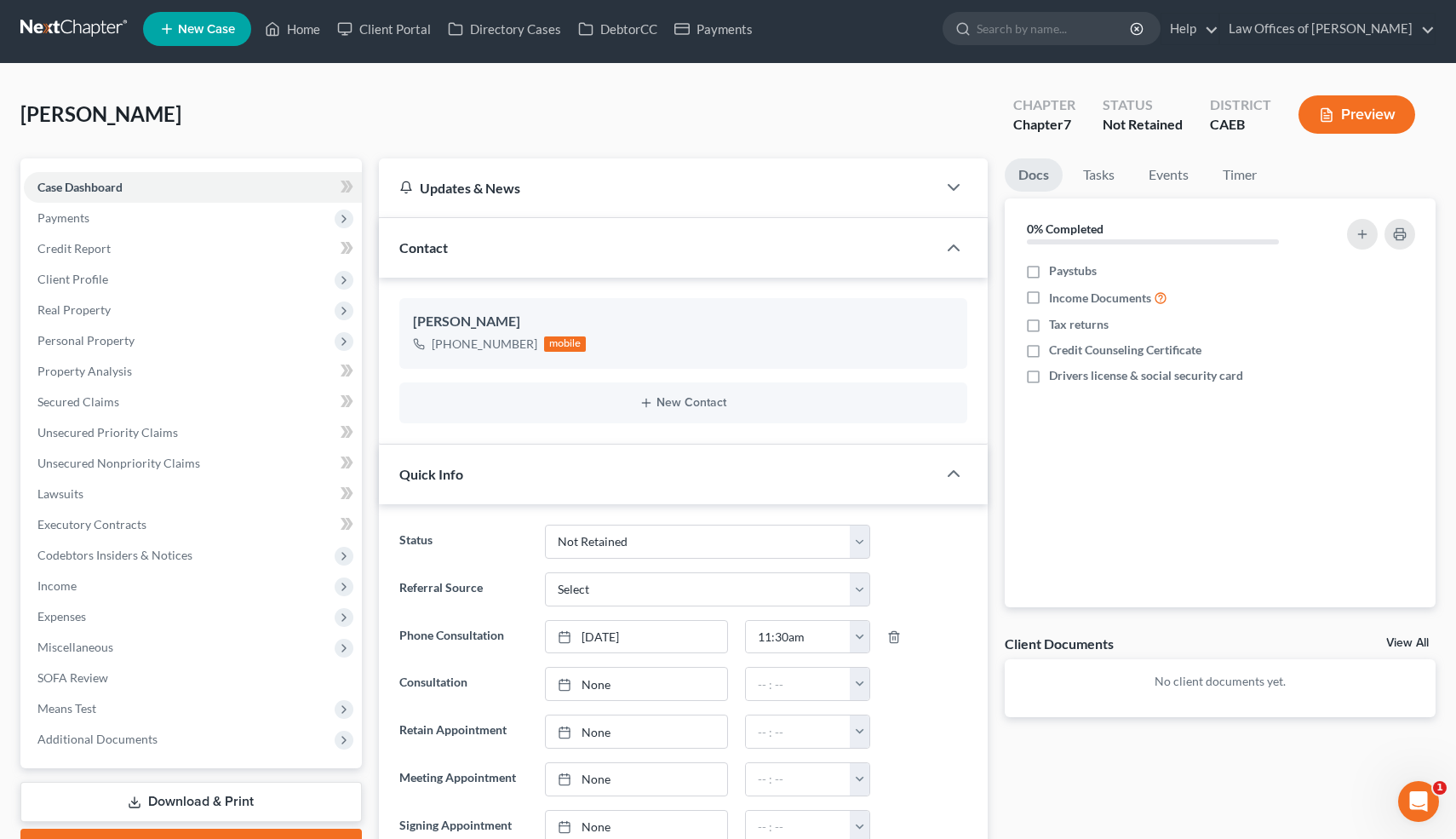
scroll to position [0, 0]
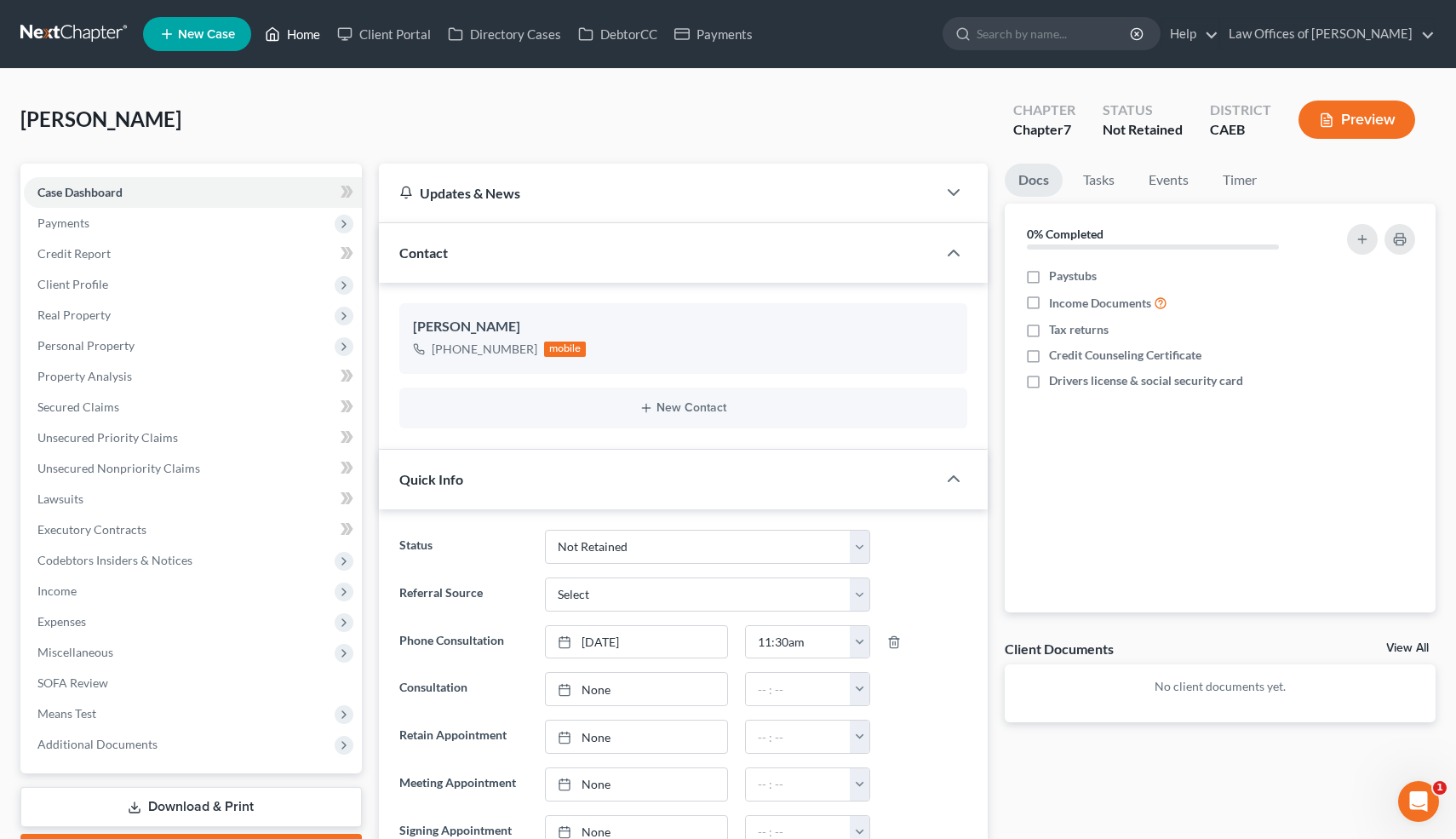
click at [303, 39] on link "Home" at bounding box center [293, 34] width 72 height 31
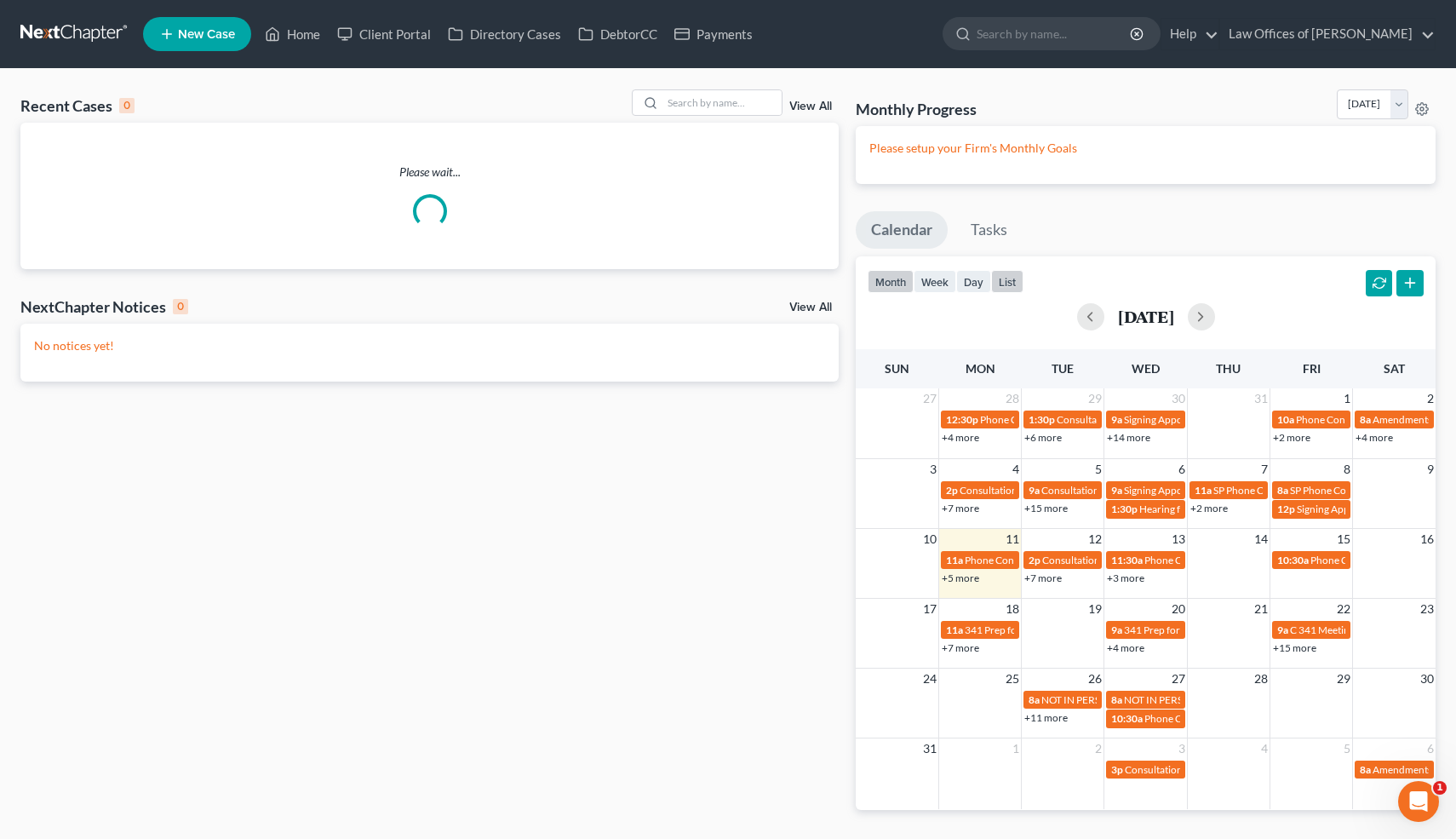
click at [1008, 281] on button "list" at bounding box center [1007, 281] width 32 height 23
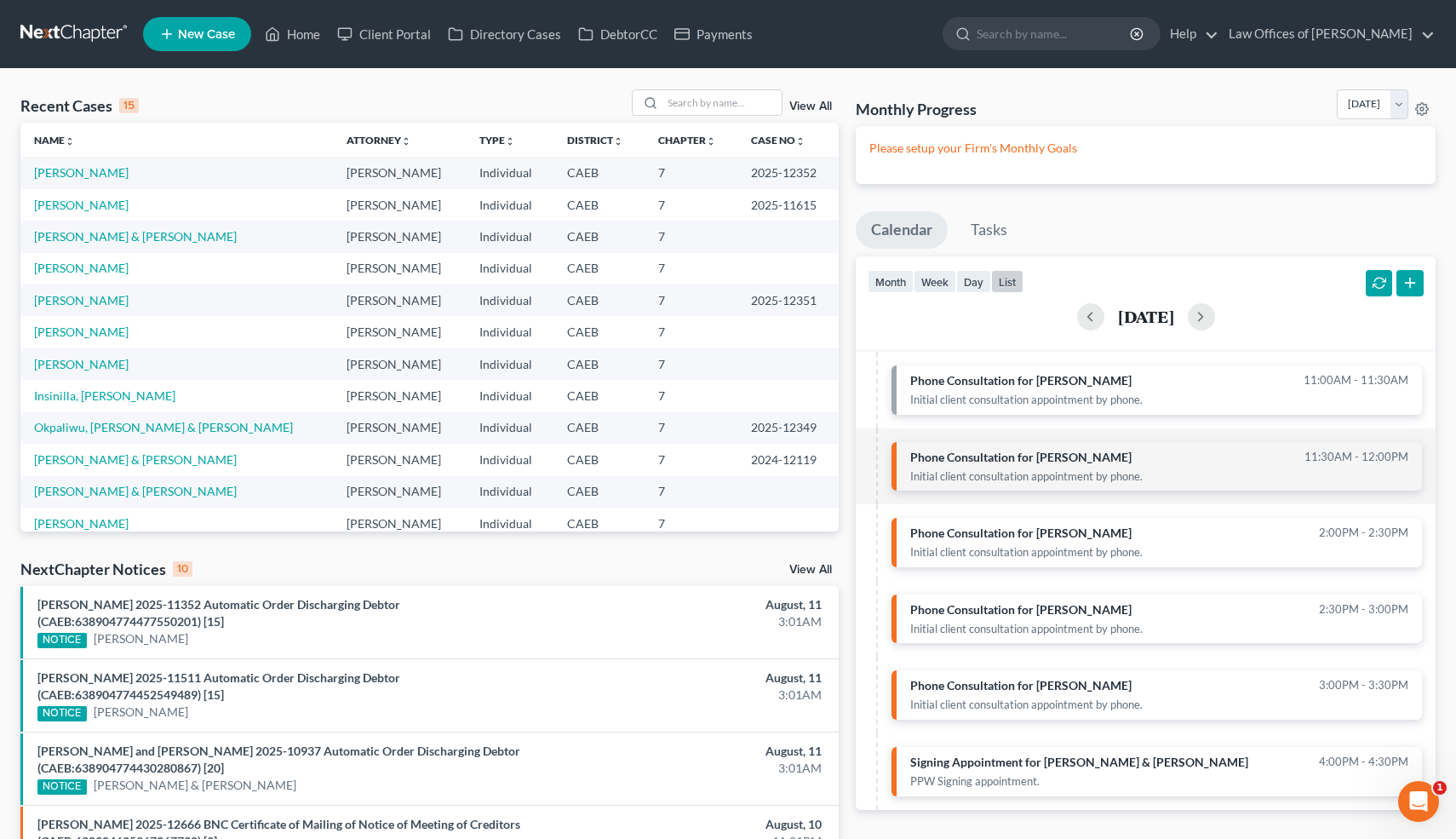
scroll to position [28, 0]
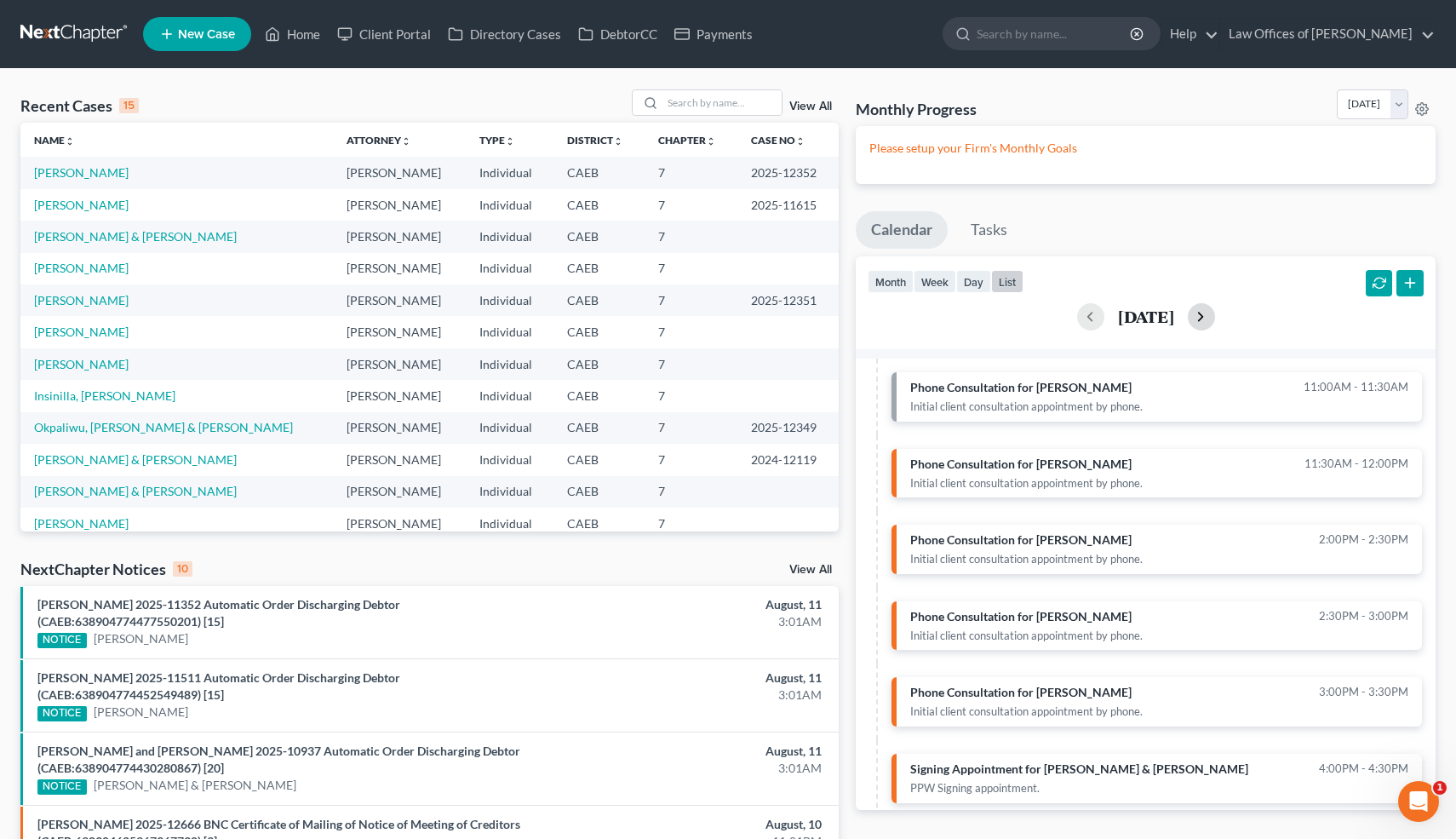
click at [1215, 317] on button "button" at bounding box center [1202, 317] width 28 height 28
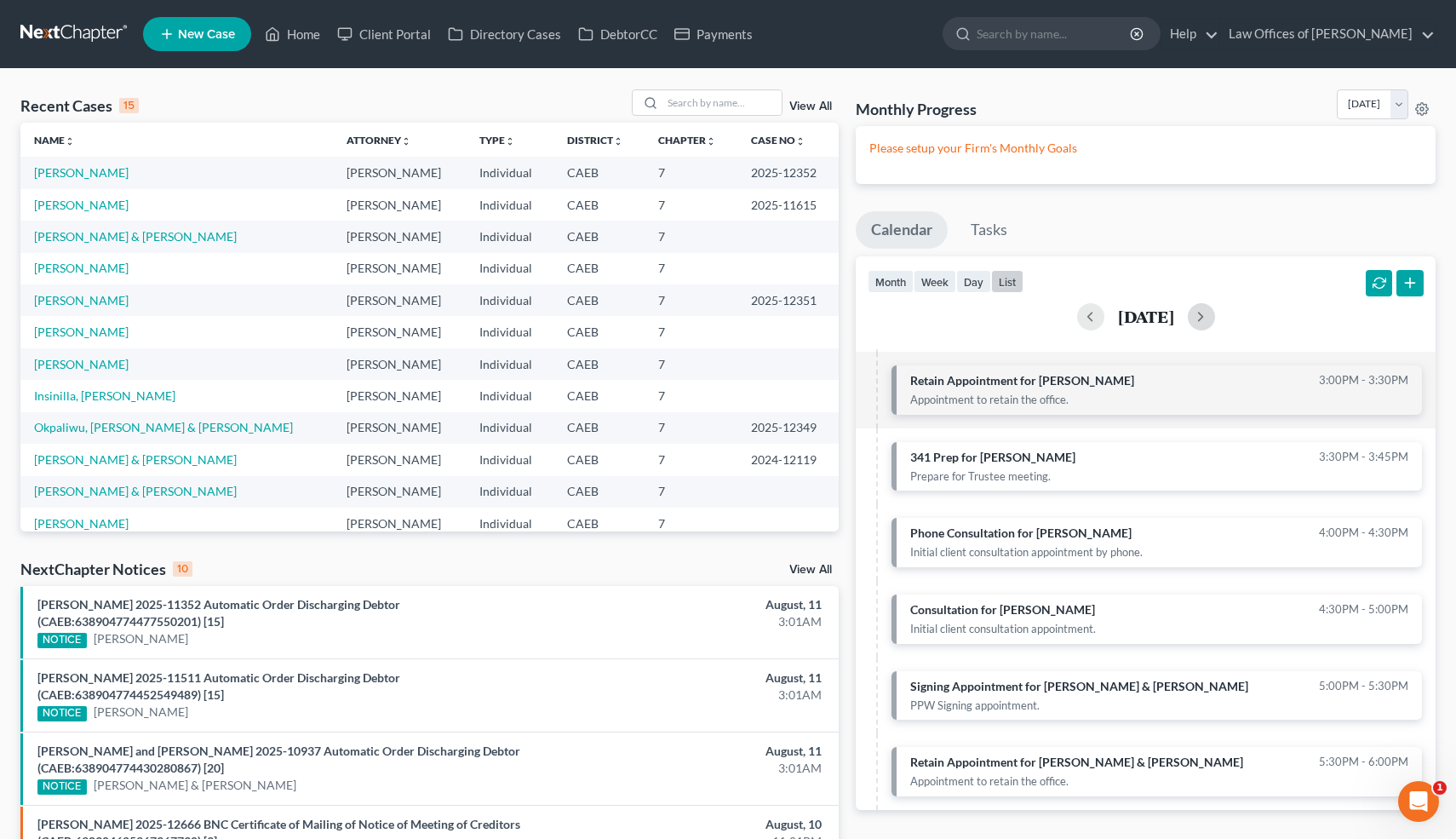
scroll to position [0, 0]
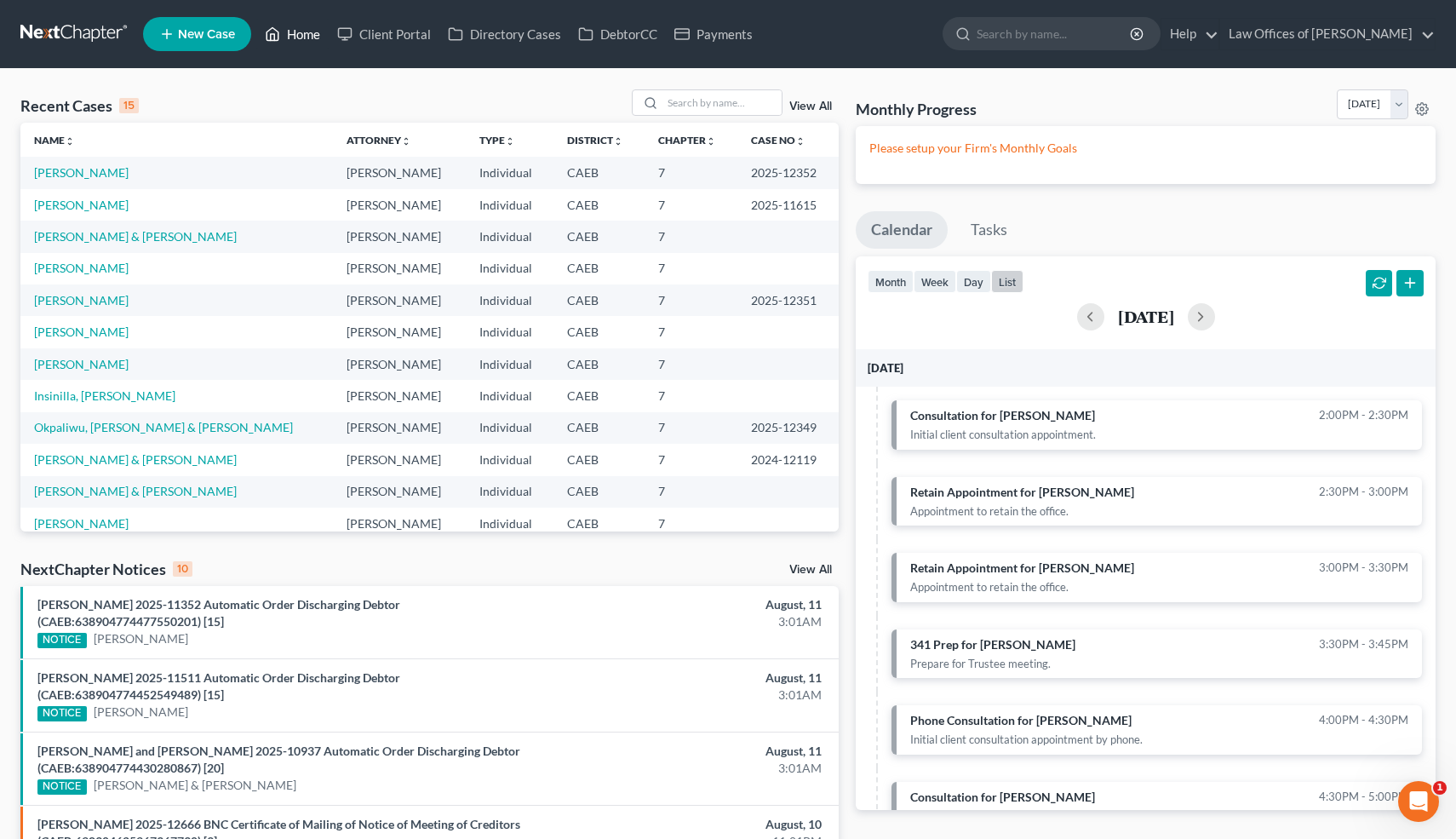
click at [309, 31] on link "Home" at bounding box center [293, 34] width 72 height 31
click at [303, 44] on link "Home" at bounding box center [293, 34] width 72 height 31
